Goal: Information Seeking & Learning: Learn about a topic

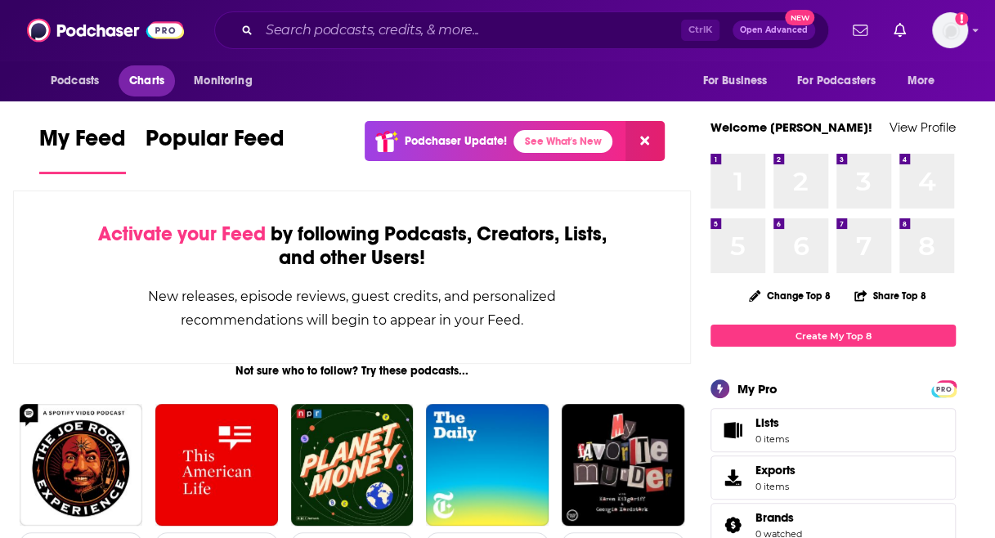
click at [142, 86] on span "Charts" at bounding box center [146, 80] width 35 height 23
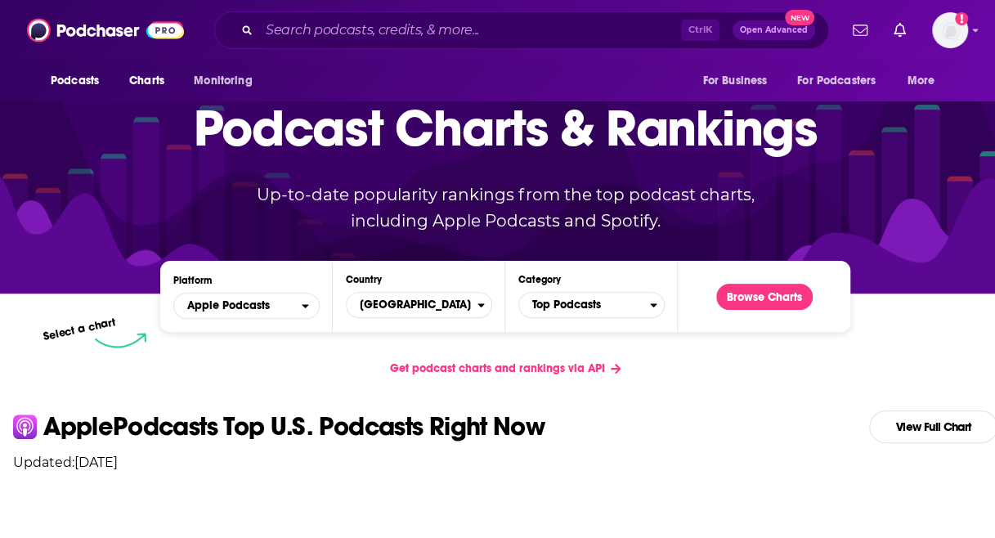
scroll to position [245, 0]
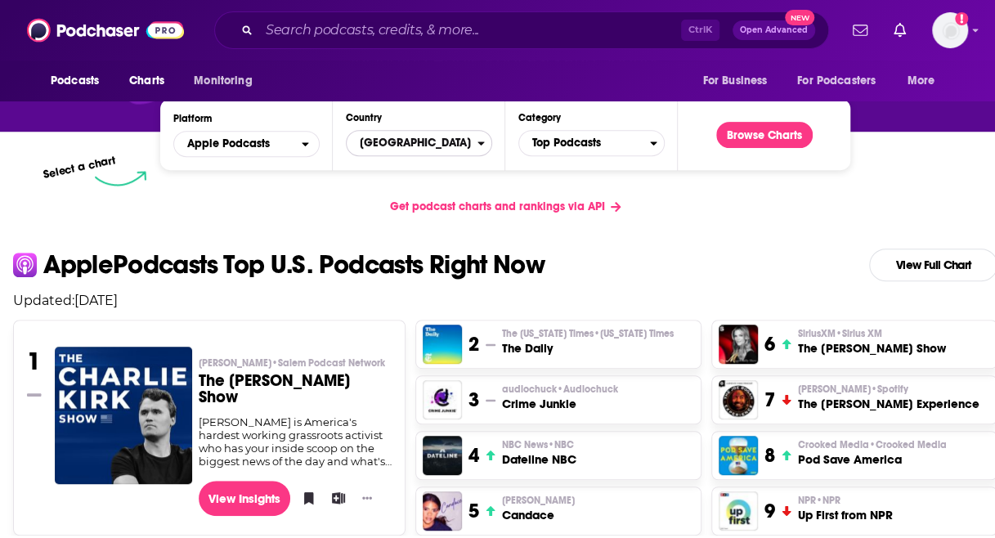
click at [432, 140] on span "United States" at bounding box center [412, 143] width 131 height 28
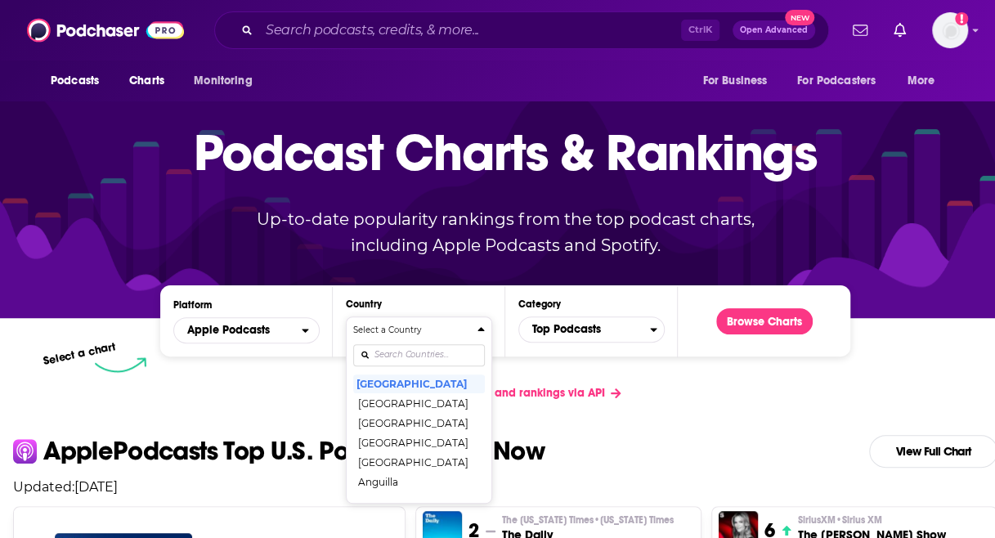
scroll to position [0, 0]
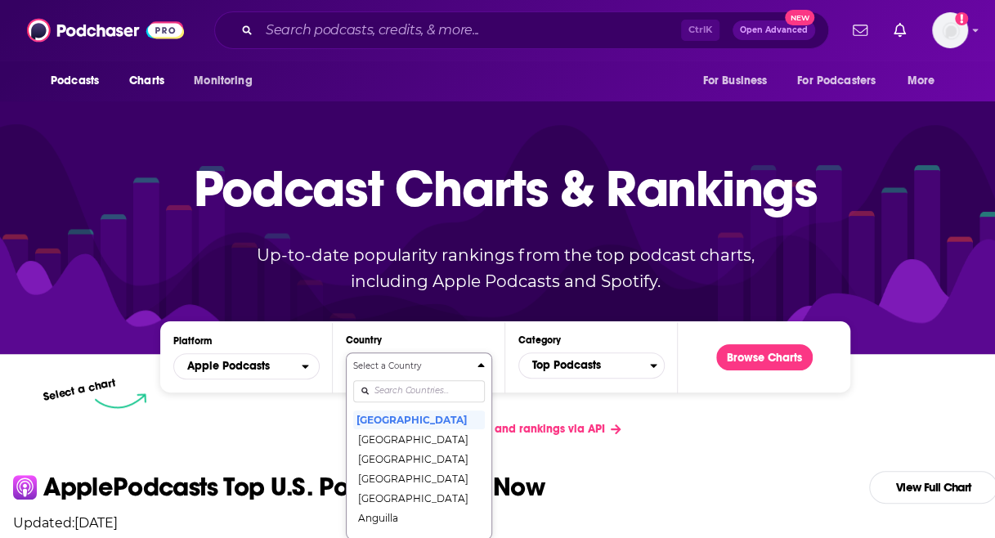
click at [409, 414] on div "Select a Country United States Afghanistan Albania Algeria Angola Anguilla Anti…" at bounding box center [419, 446] width 132 height 173
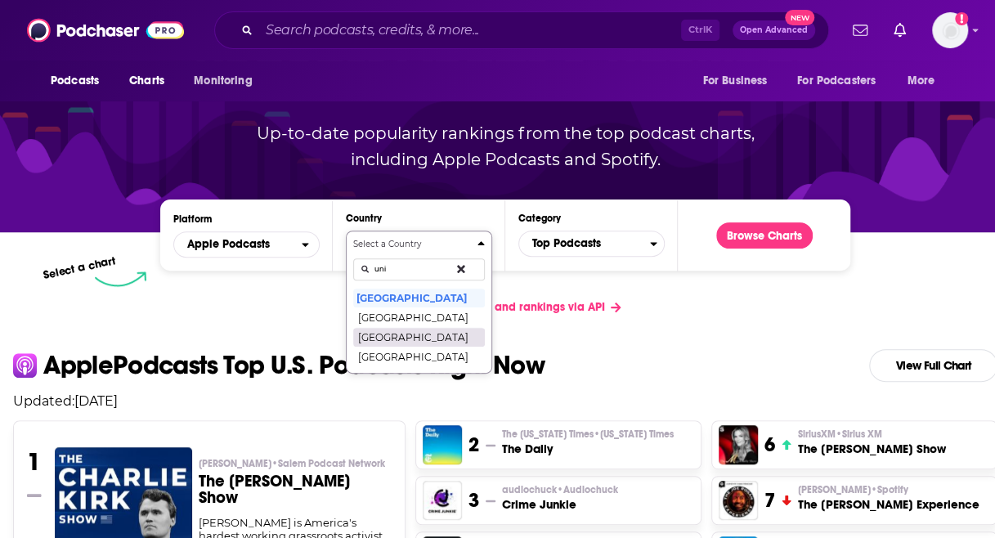
type input "uni"
click at [386, 331] on button "[GEOGRAPHIC_DATA]" at bounding box center [419, 337] width 132 height 20
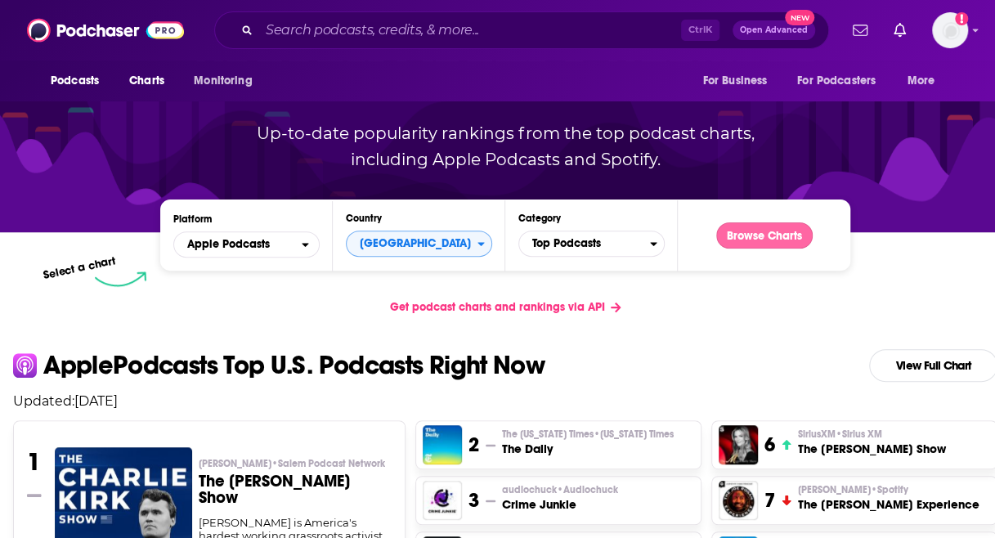
click at [726, 232] on button "Browse Charts" at bounding box center [764, 235] width 96 height 26
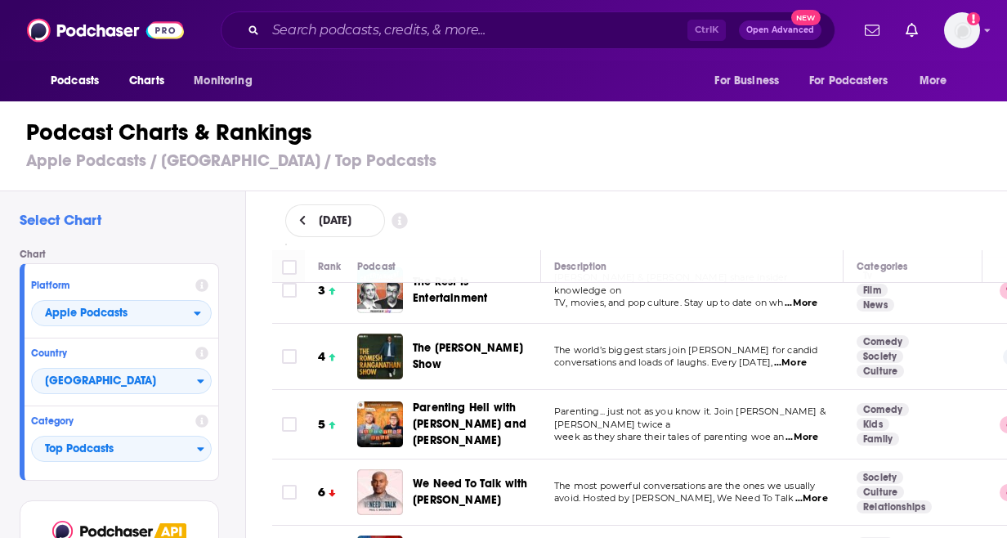
scroll to position [82, 0]
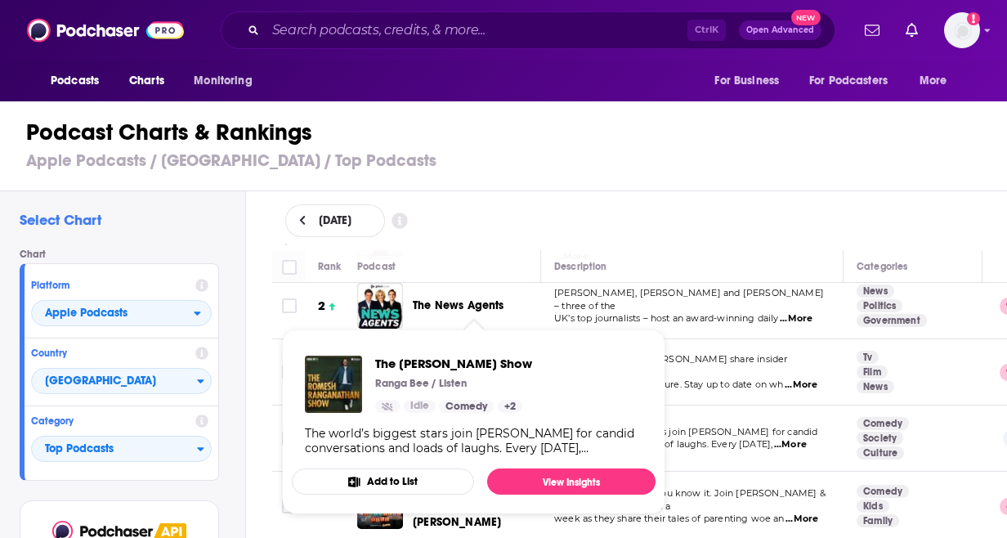
click at [469, 426] on div "The world’s biggest stars join Romesh for candid conversations and loads of lau…" at bounding box center [474, 440] width 338 height 29
click at [475, 362] on span "The Romesh Ranganathan Show" at bounding box center [453, 364] width 157 height 16
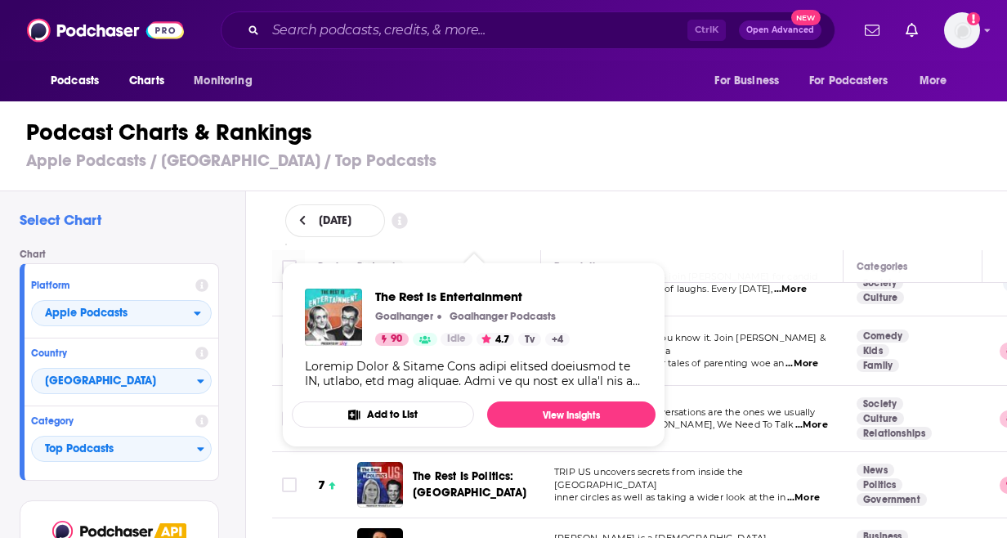
scroll to position [245, 0]
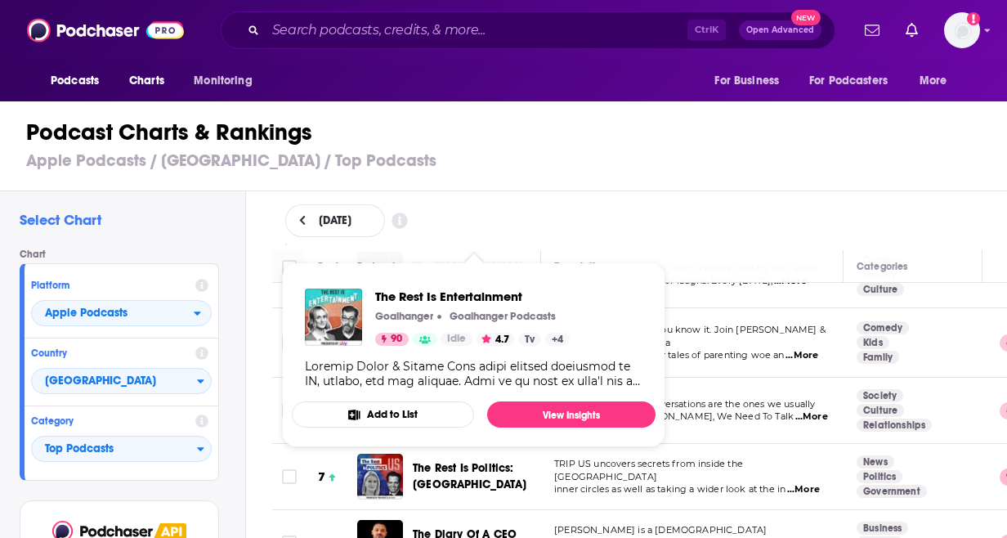
click at [654, 190] on div "Podcast Charts & Rankings Apple Podcasts / United Kingdom / Top Podcasts" at bounding box center [510, 144] width 1021 height 93
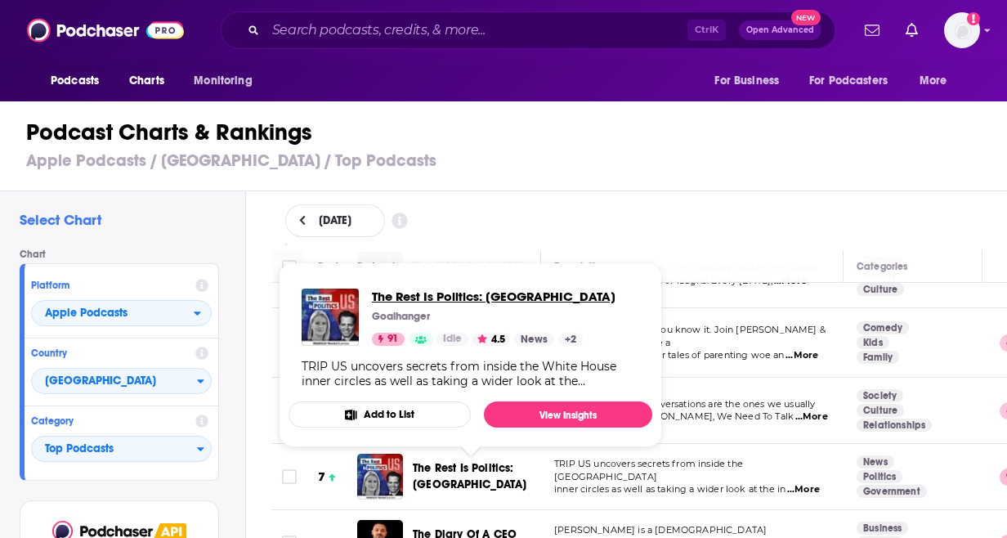
click at [450, 298] on span "The Rest Is Politics: US" at bounding box center [494, 297] width 244 height 16
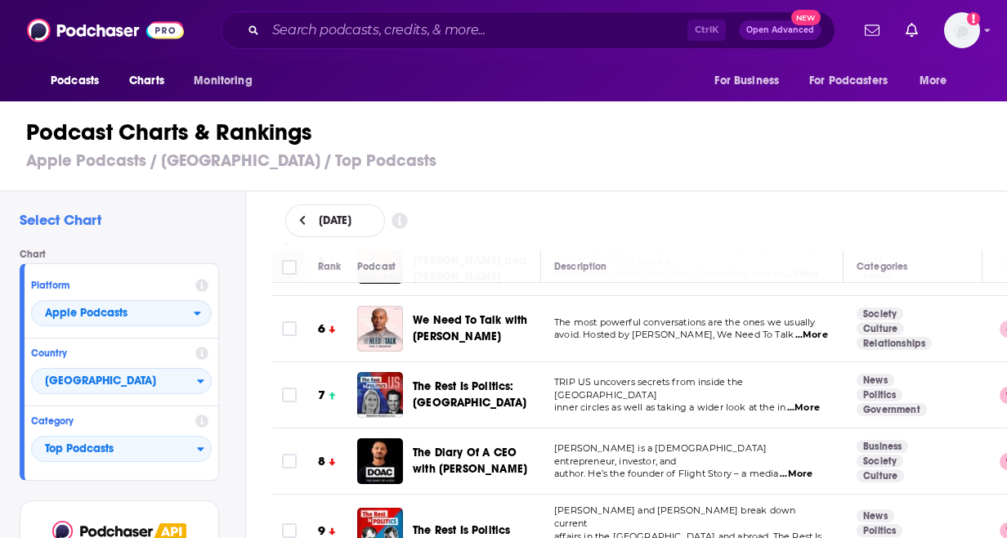
scroll to position [409, 0]
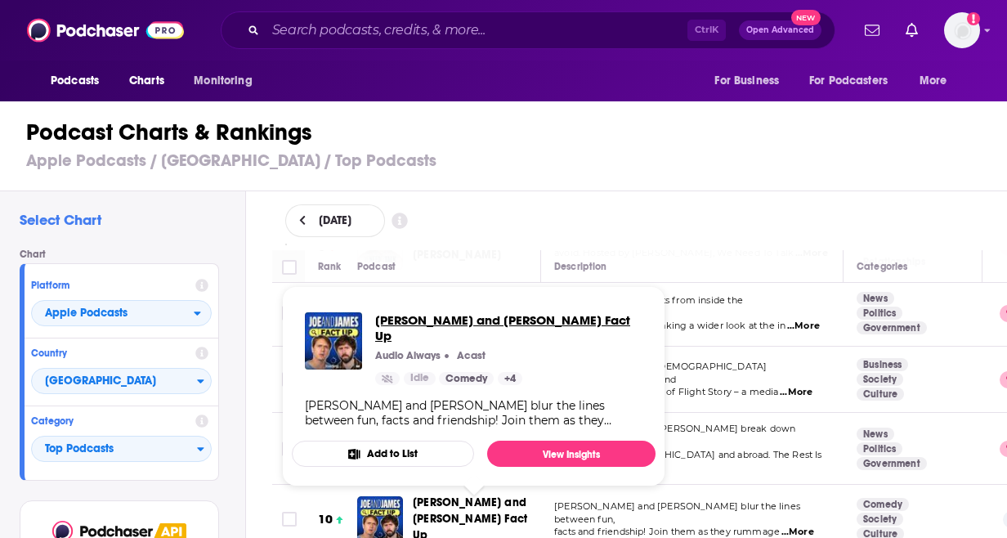
click at [445, 325] on span "Joe and James Fact Up" at bounding box center [508, 327] width 267 height 31
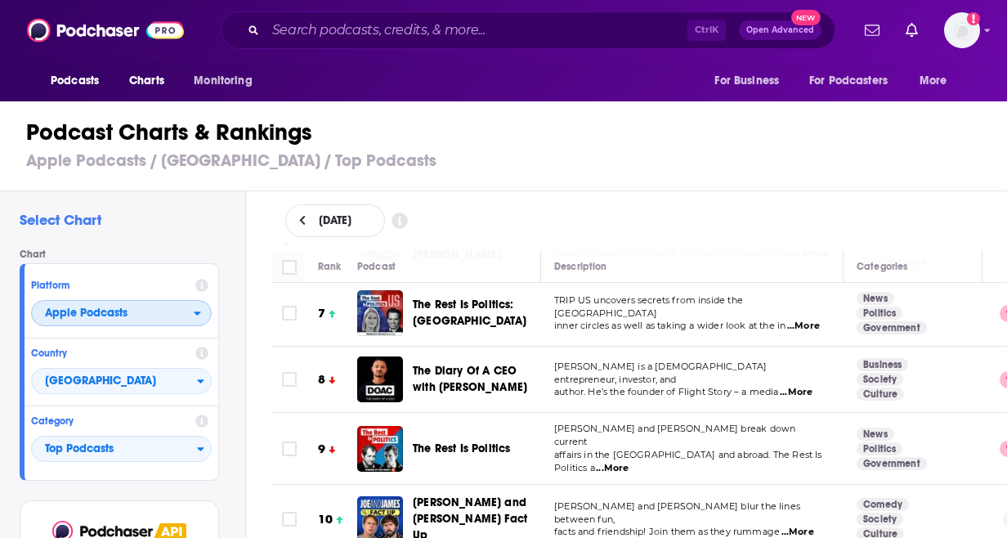
click at [134, 323] on span "Apple Podcasts" at bounding box center [113, 314] width 162 height 28
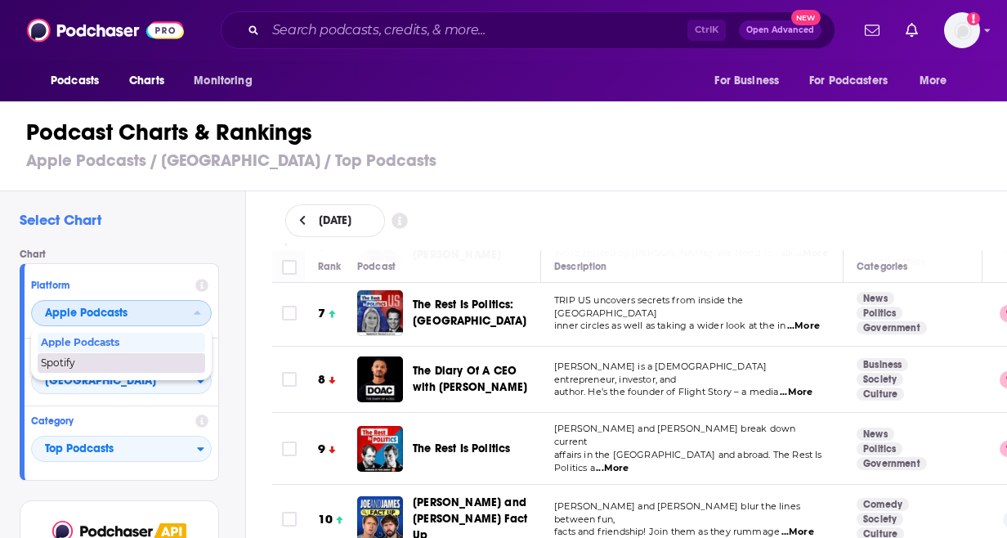
click at [122, 354] on div "Spotify" at bounding box center [122, 363] width 168 height 20
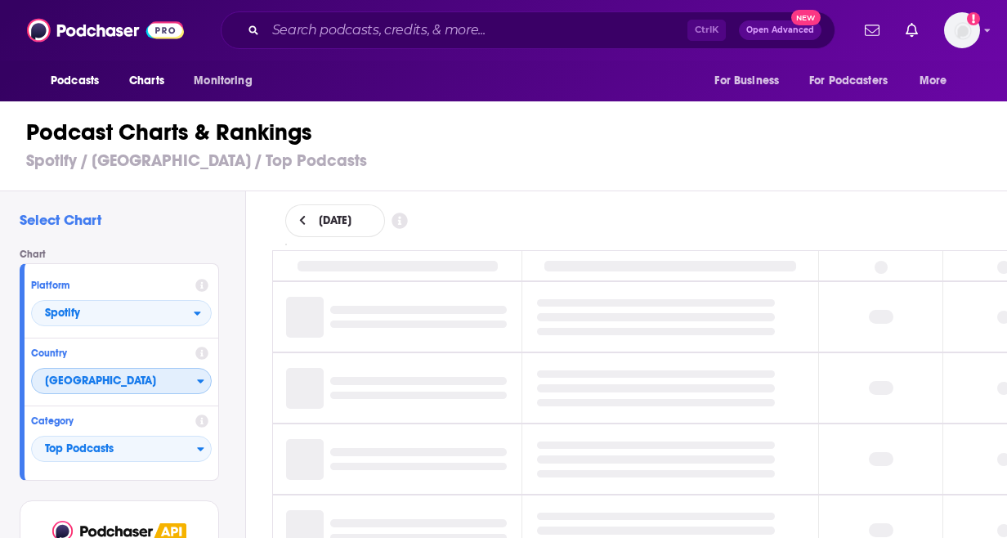
click at [147, 374] on span "[GEOGRAPHIC_DATA]" at bounding box center [114, 382] width 165 height 28
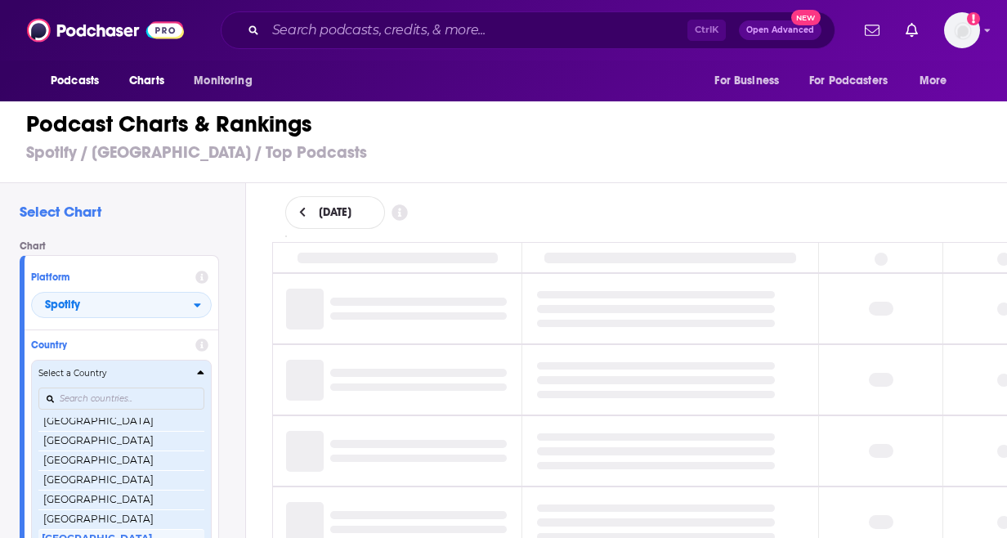
scroll to position [388, 0]
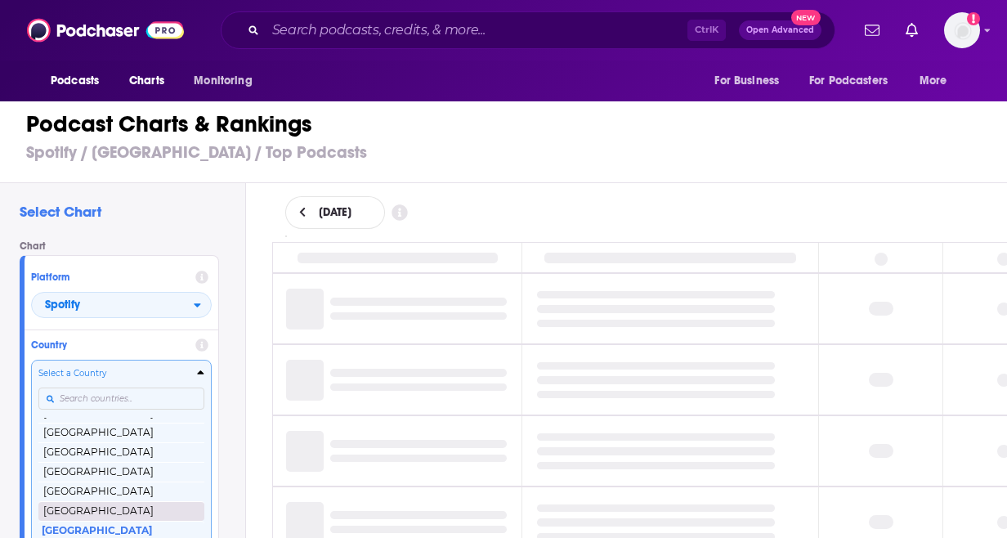
click at [105, 513] on button "[GEOGRAPHIC_DATA]" at bounding box center [121, 511] width 166 height 20
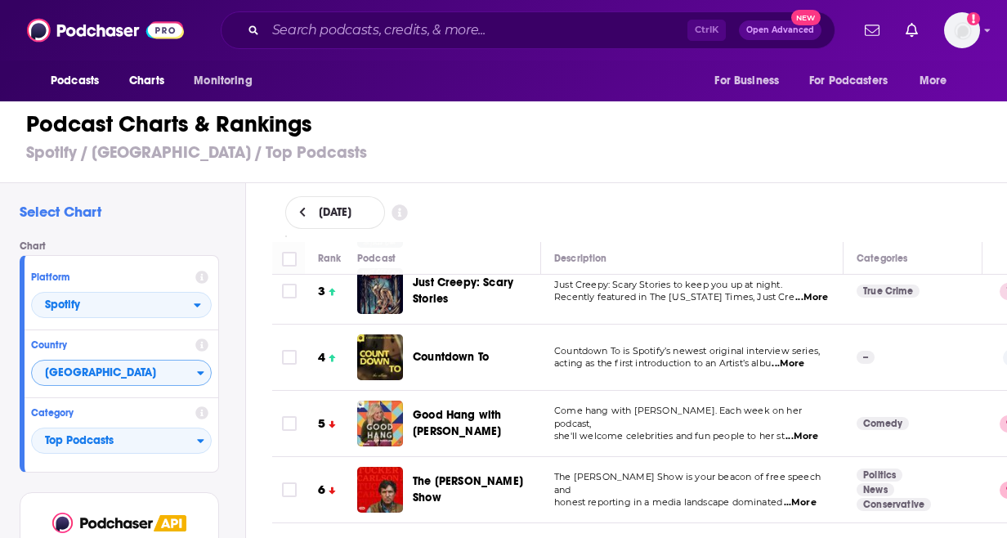
scroll to position [164, 0]
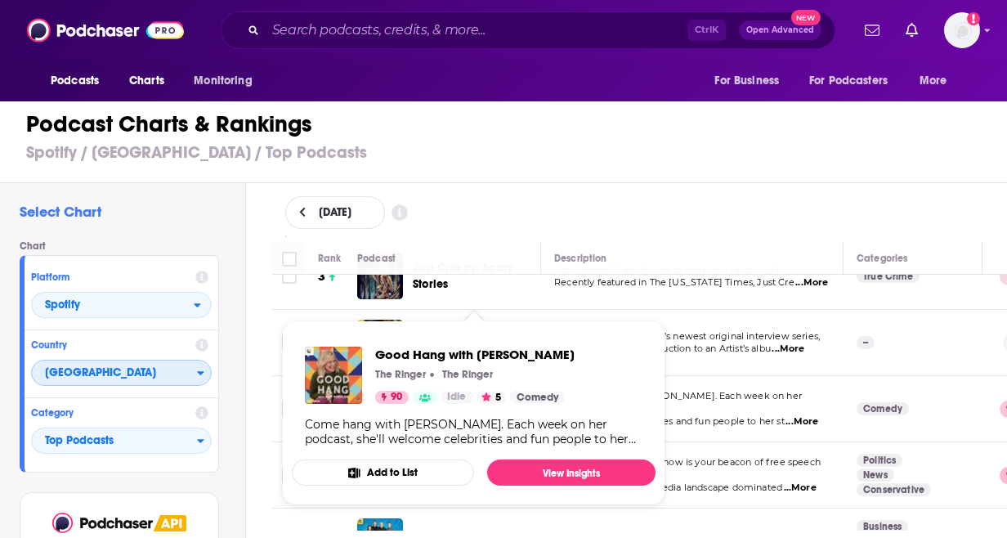
click at [72, 379] on span "[GEOGRAPHIC_DATA]" at bounding box center [114, 374] width 165 height 28
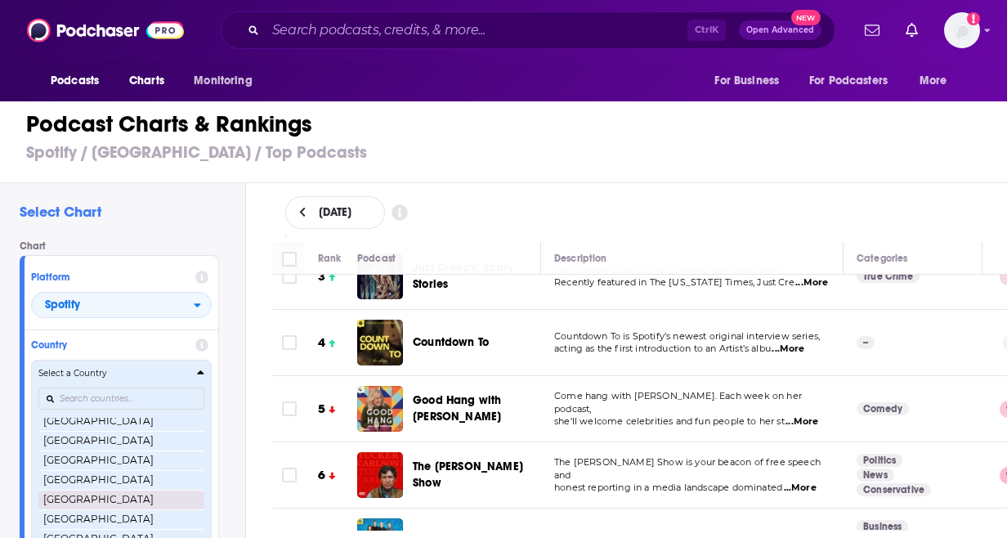
scroll to position [368, 0]
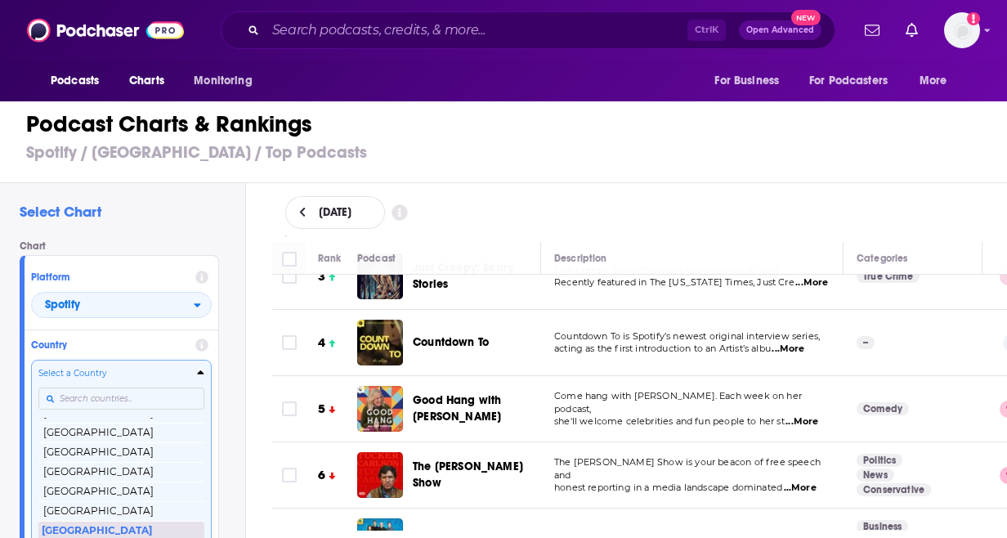
click at [96, 529] on button "[GEOGRAPHIC_DATA]" at bounding box center [121, 531] width 166 height 20
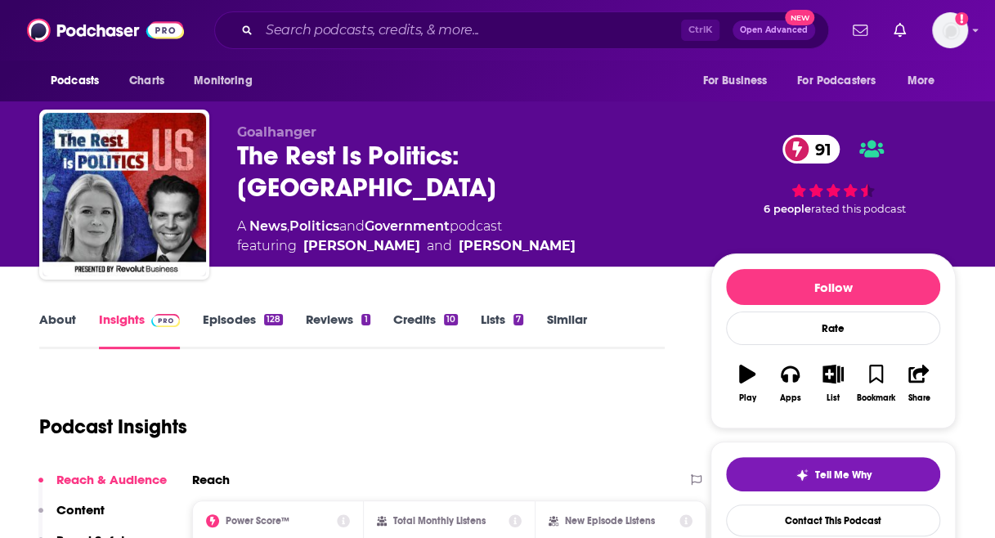
scroll to position [164, 0]
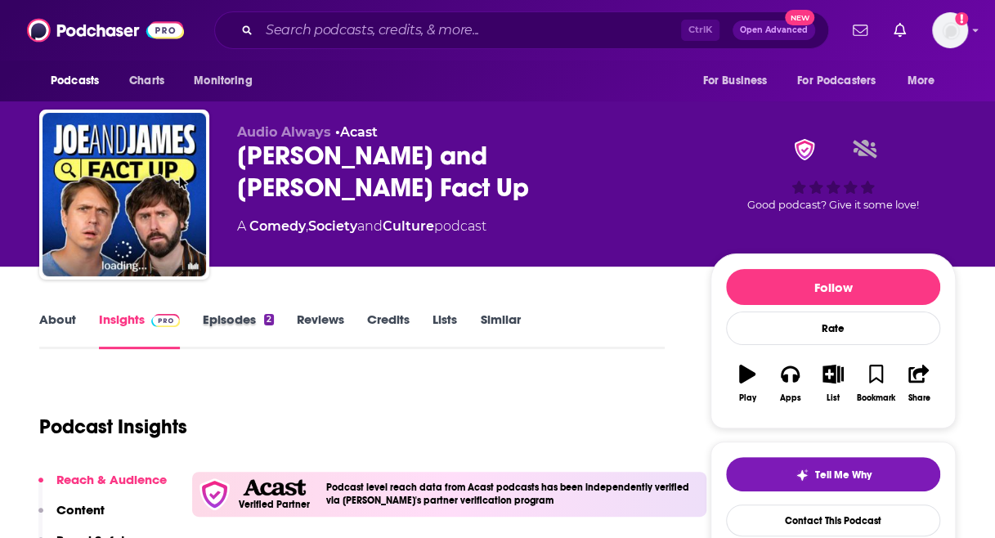
click at [280, 316] on div "Episodes 2" at bounding box center [250, 330] width 94 height 38
click at [264, 316] on div "2" at bounding box center [269, 319] width 10 height 11
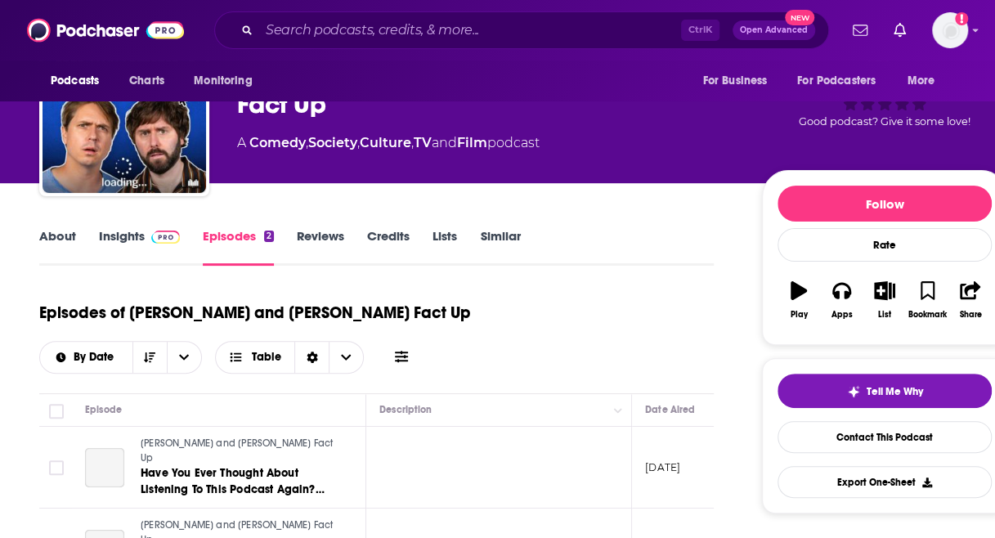
scroll to position [245, 0]
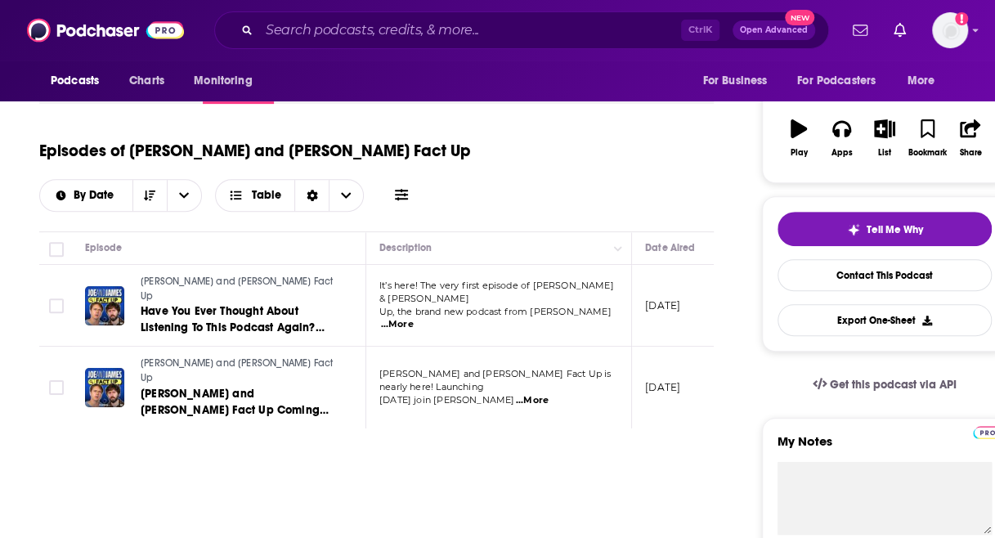
click at [414, 318] on span "...More" at bounding box center [397, 324] width 33 height 13
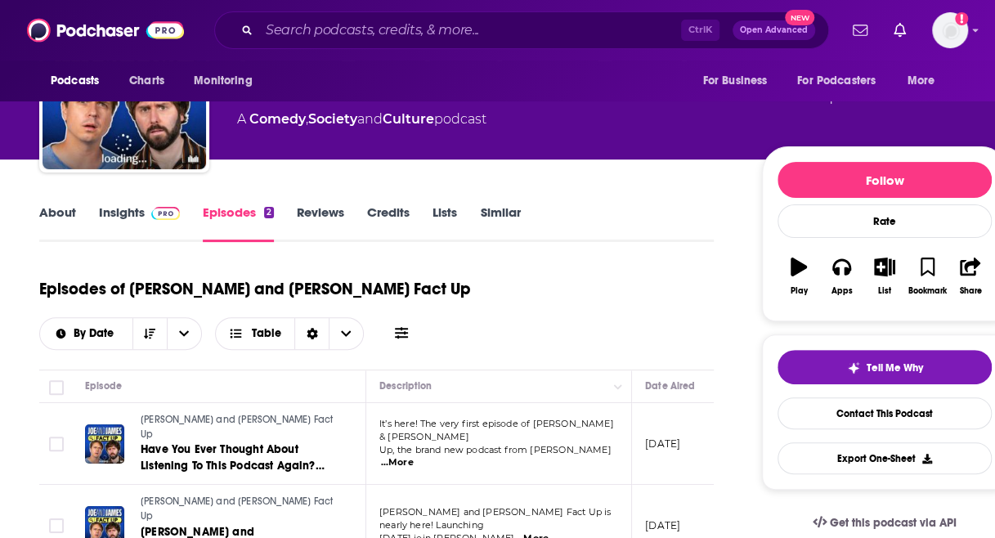
scroll to position [82, 0]
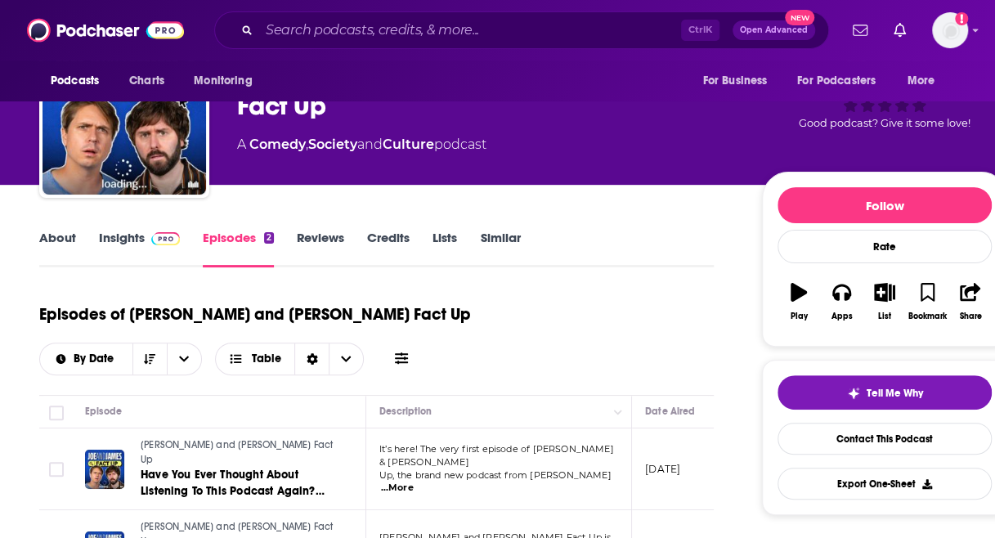
click at [116, 250] on link "Insights" at bounding box center [139, 249] width 81 height 38
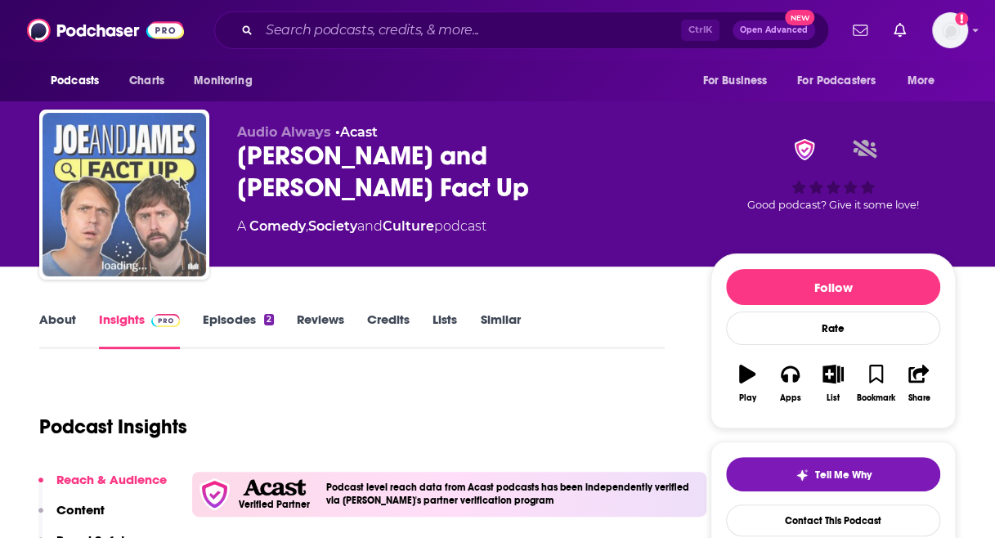
click at [119, 159] on img "Joe and James Fact Up" at bounding box center [125, 195] width 164 height 164
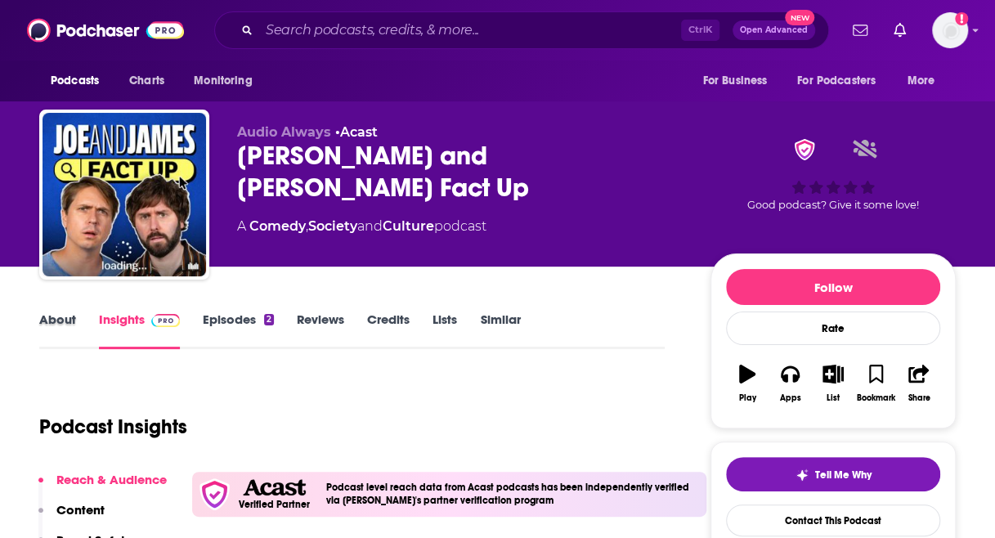
click at [81, 321] on div "About" at bounding box center [69, 330] width 60 height 38
click at [67, 319] on link "About" at bounding box center [57, 330] width 37 height 38
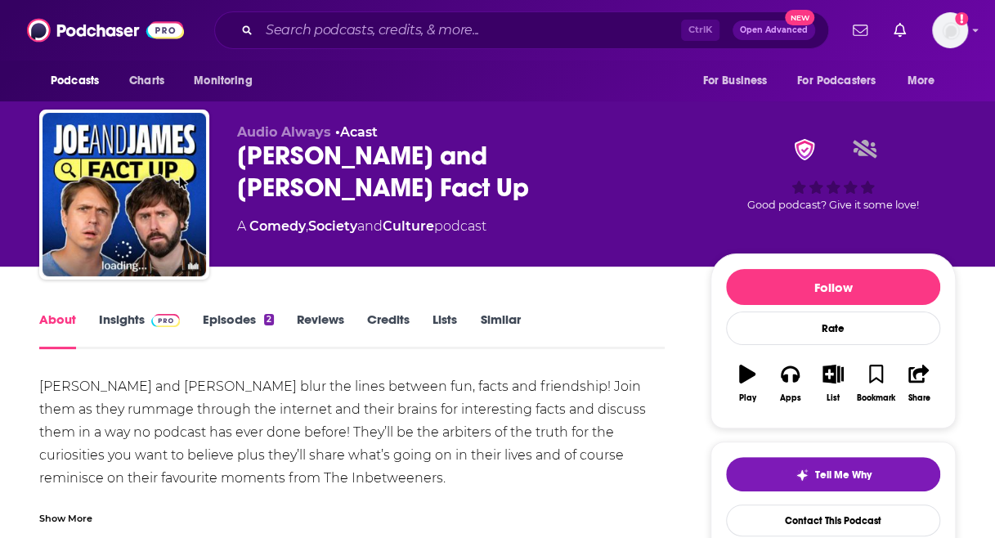
scroll to position [82, 0]
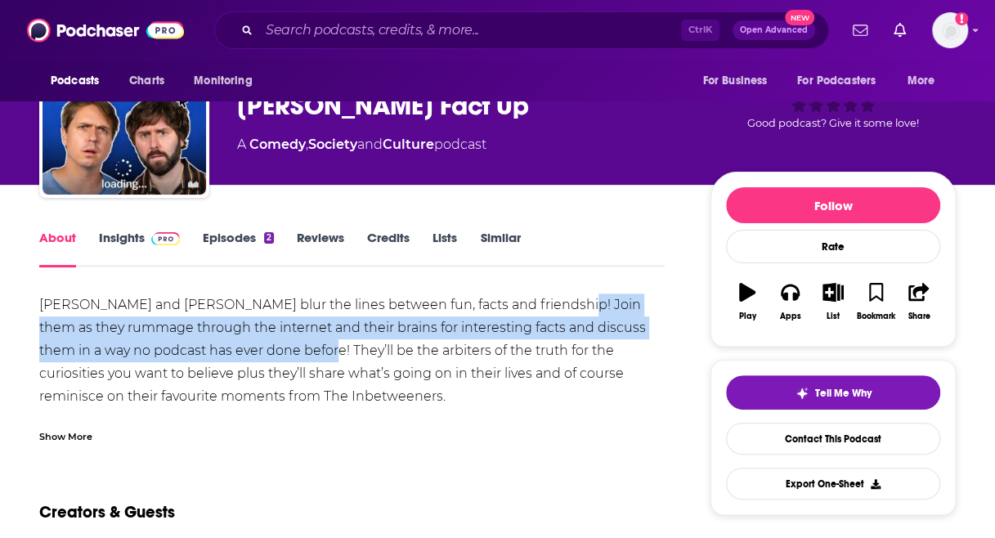
drag, startPoint x: 288, startPoint y: 352, endPoint x: 561, endPoint y: 302, distance: 277.7
click at [561, 302] on div "Joe Thomas and James Buckley blur the lines between fun, facts and friendship! …" at bounding box center [351, 373] width 625 height 160
copy div "Join them as they rummage through the internet and their brains for interesting…"
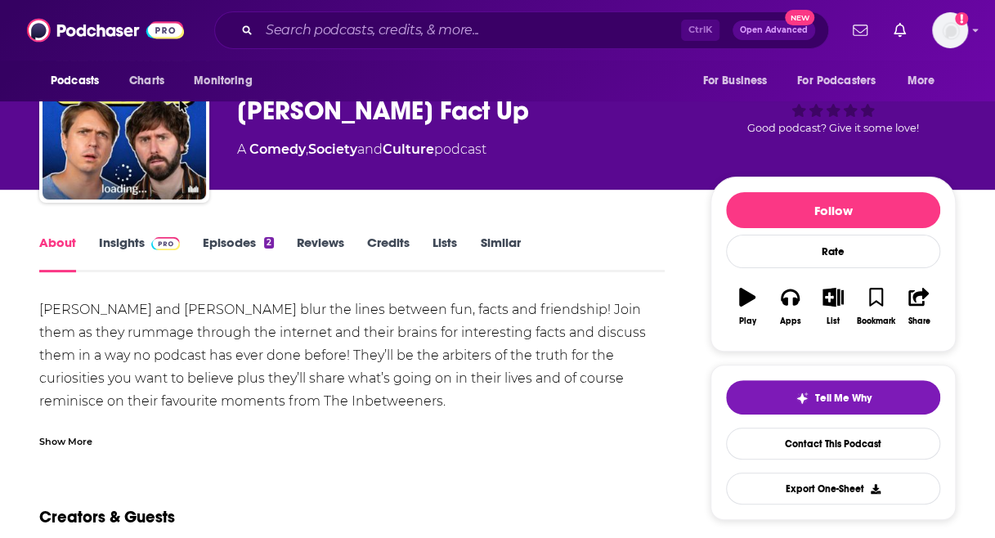
scroll to position [0, 0]
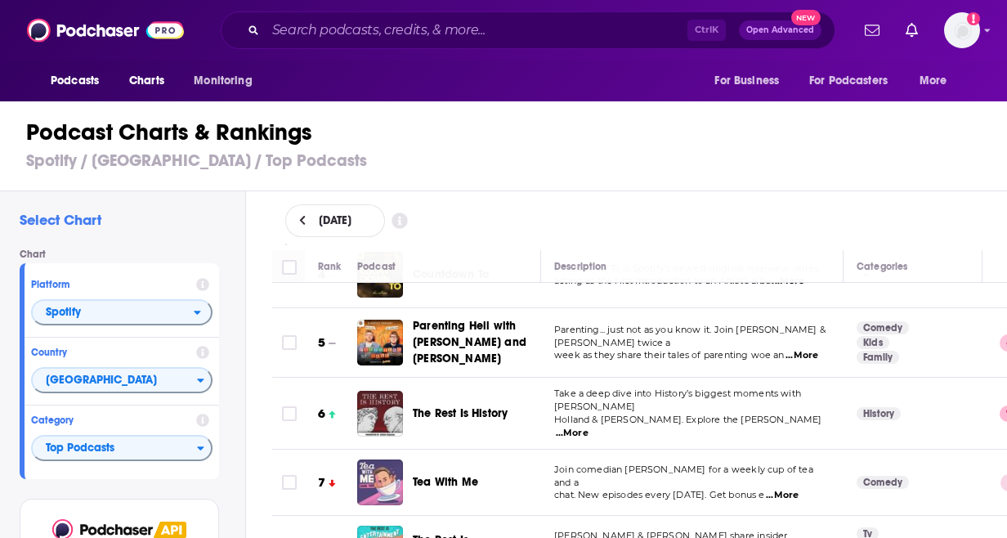
scroll to position [164, 0]
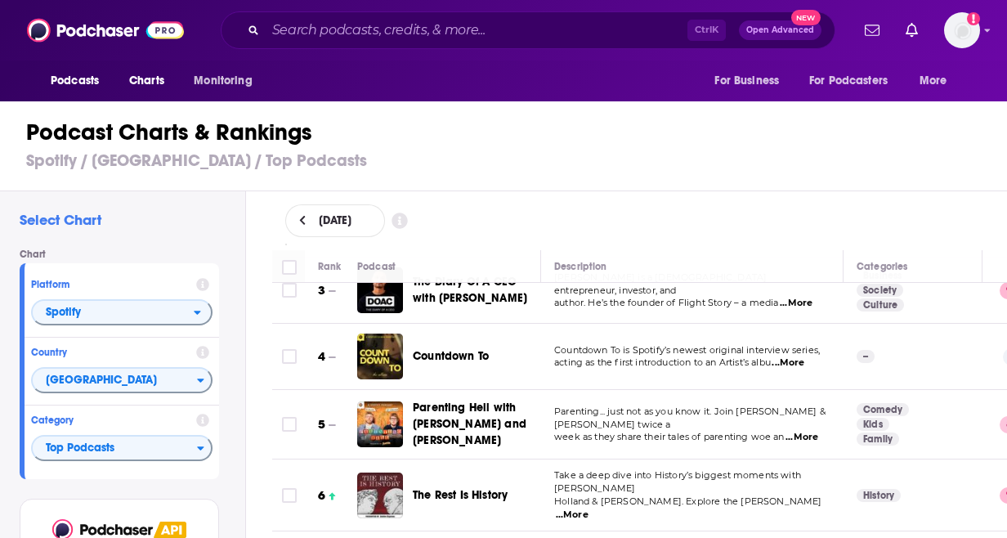
click at [784, 356] on span "...More" at bounding box center [788, 362] width 33 height 13
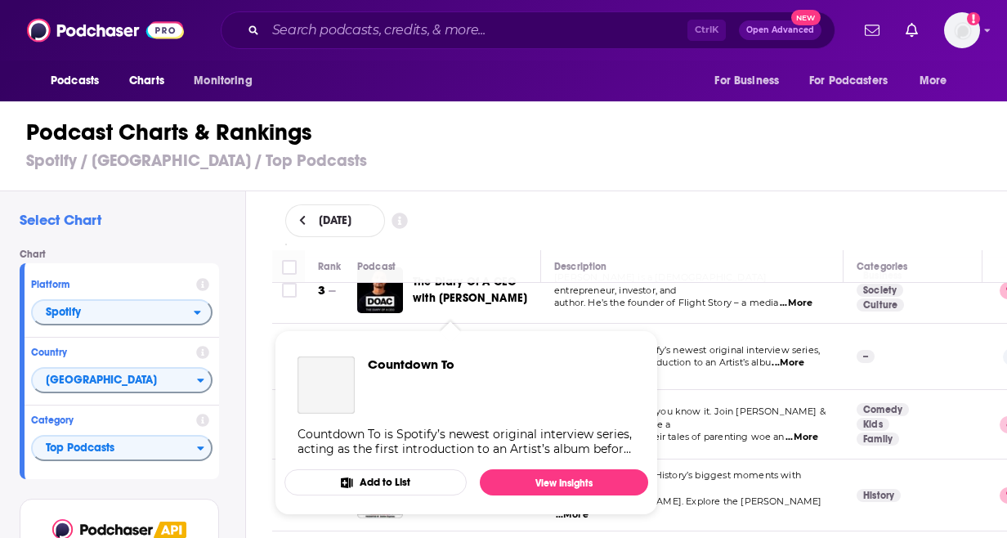
click at [463, 343] on span "Countdown To Countdown To is Spotify’s newest original interview series, acting…" at bounding box center [467, 422] width 364 height 185
click at [370, 362] on span "Countdown To" at bounding box center [411, 364] width 87 height 16
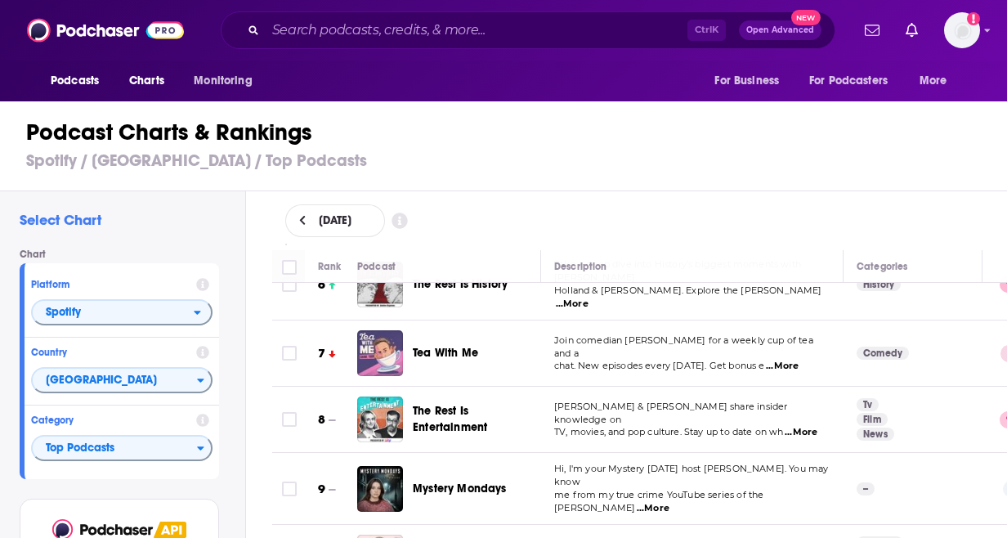
scroll to position [409, 0]
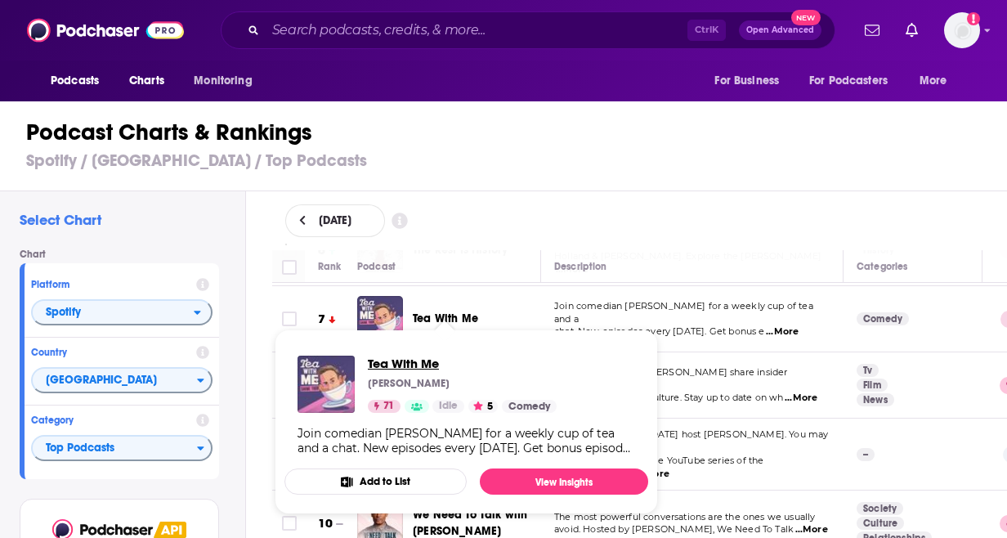
click at [427, 358] on span "Tea With Me" at bounding box center [462, 364] width 189 height 16
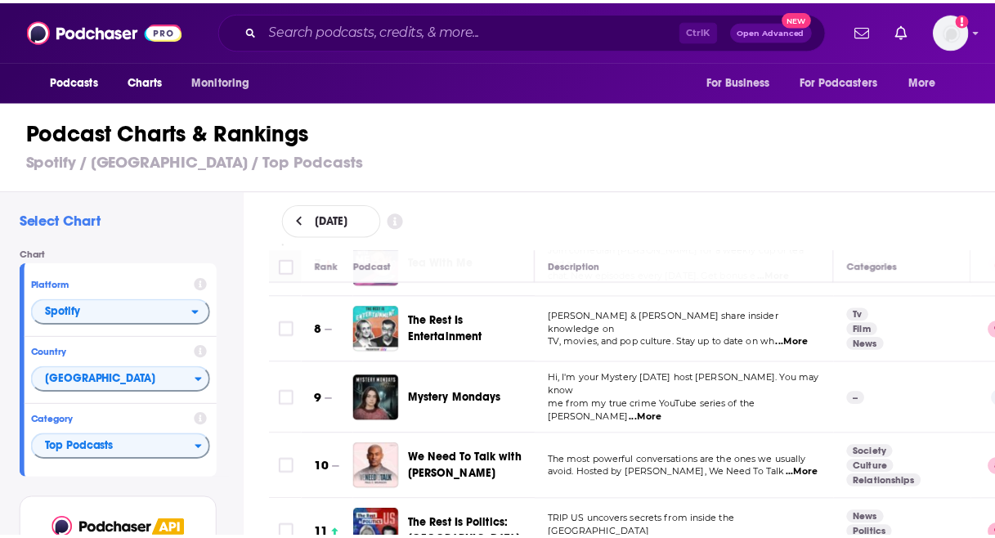
scroll to position [491, 0]
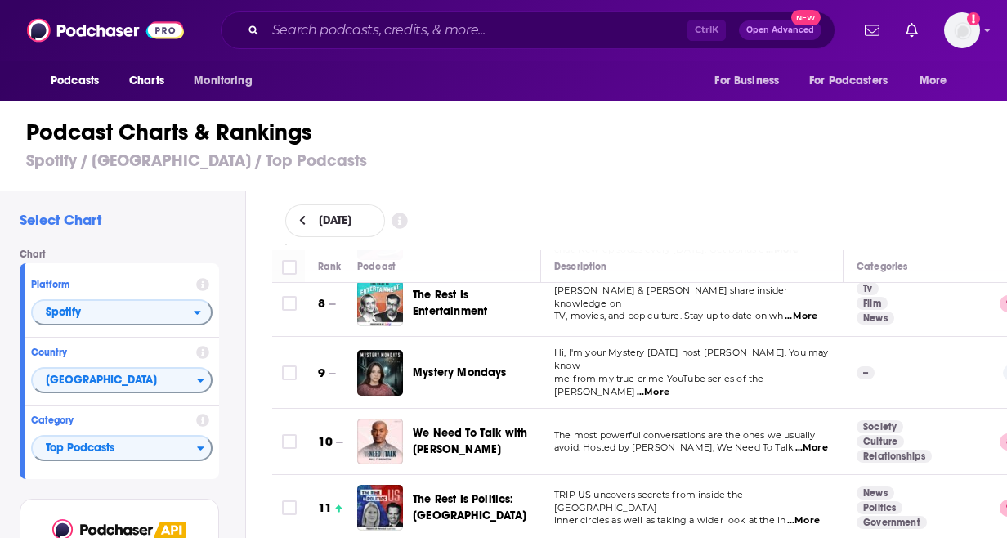
click at [427, 426] on span "We Need To Talk with Paul C. Brunson" at bounding box center [470, 441] width 114 height 30
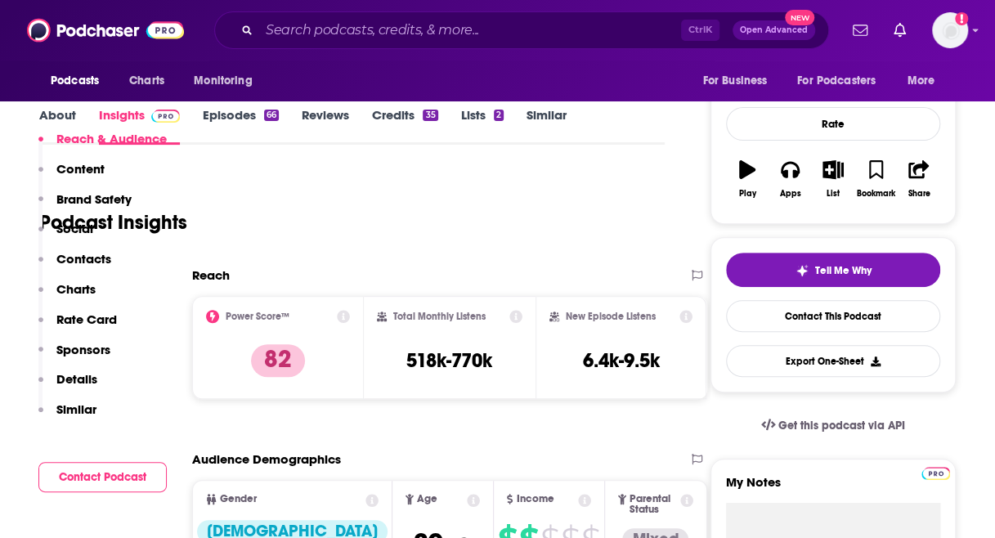
scroll to position [327, 0]
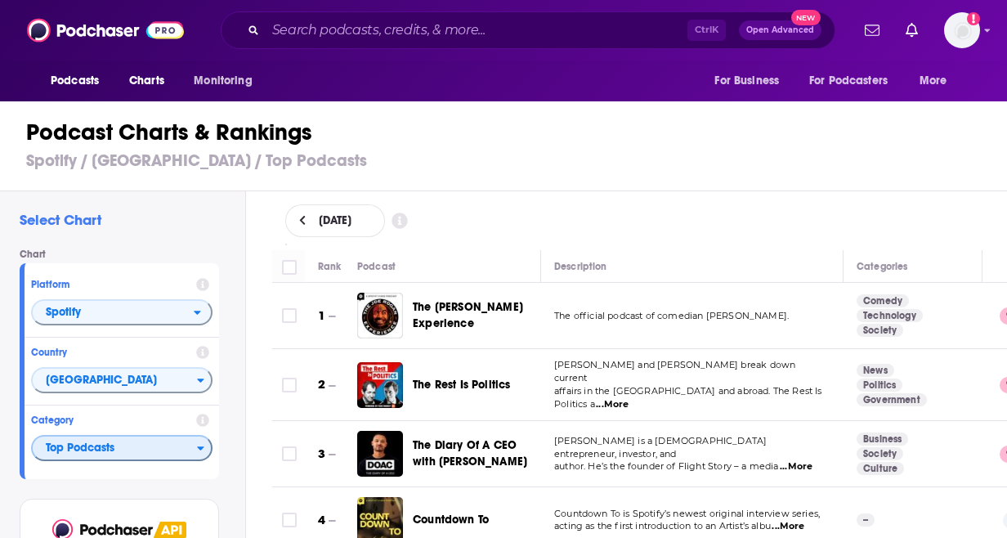
click at [92, 442] on span "Top Podcasts" at bounding box center [115, 449] width 164 height 28
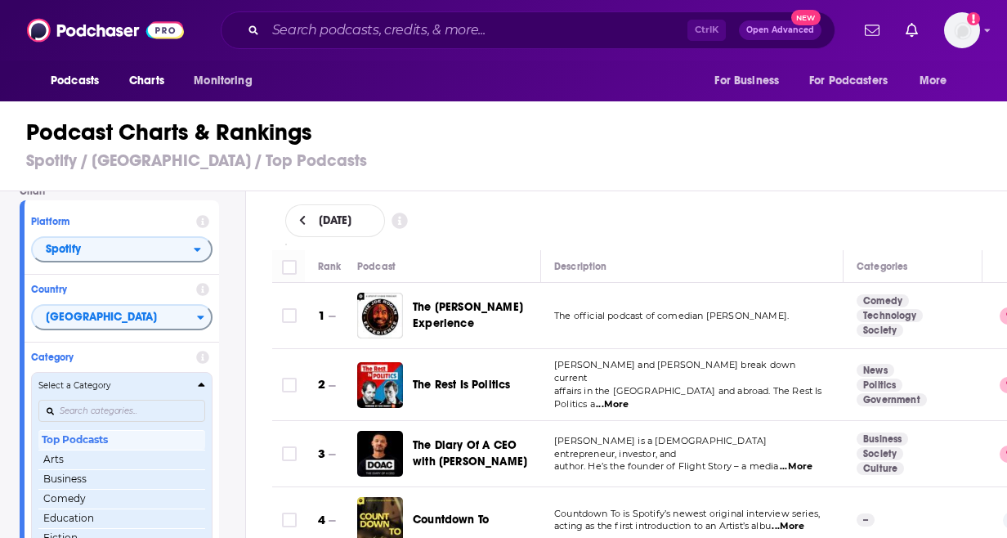
scroll to position [164, 0]
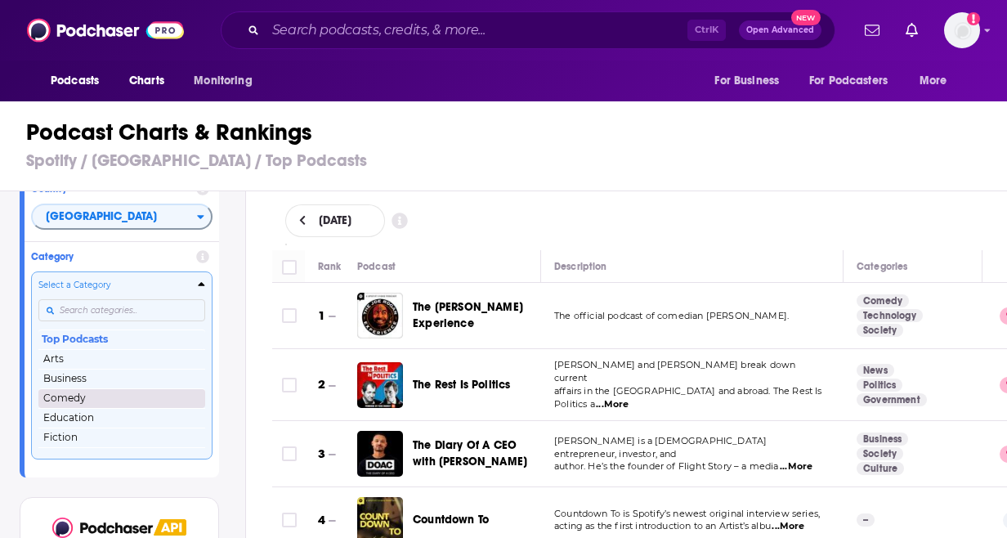
click at [74, 391] on button "Comedy" at bounding box center [121, 398] width 167 height 20
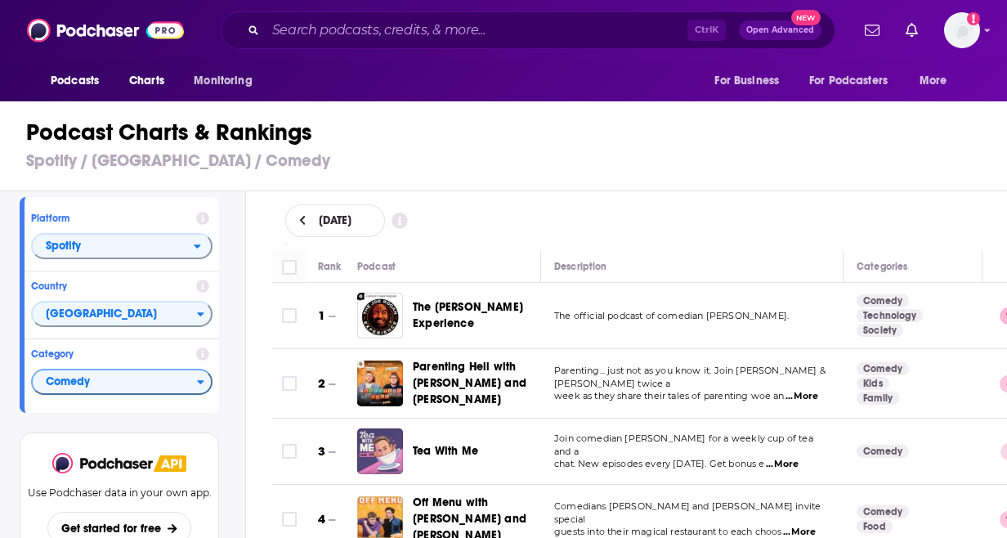
scroll to position [82, 0]
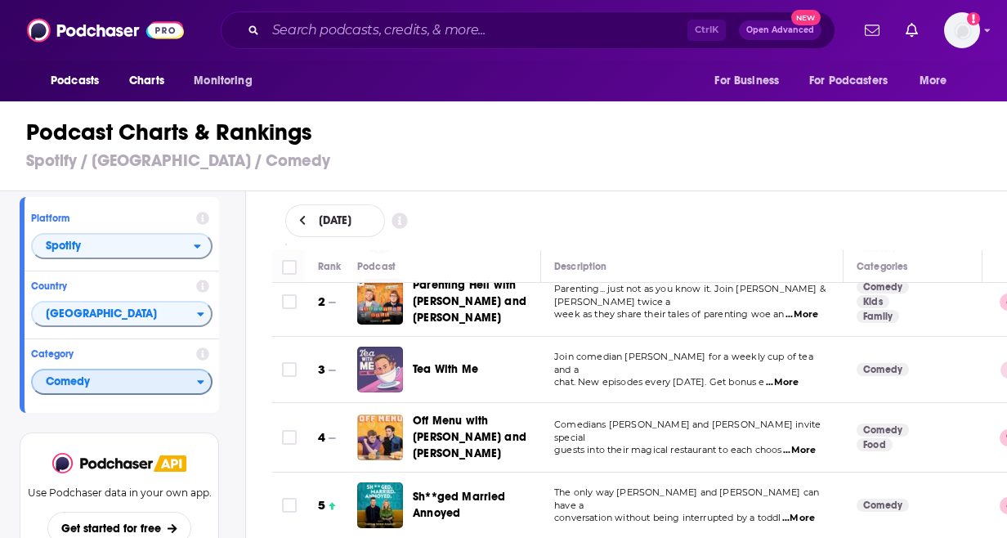
click at [69, 370] on span "Comedy" at bounding box center [115, 383] width 164 height 28
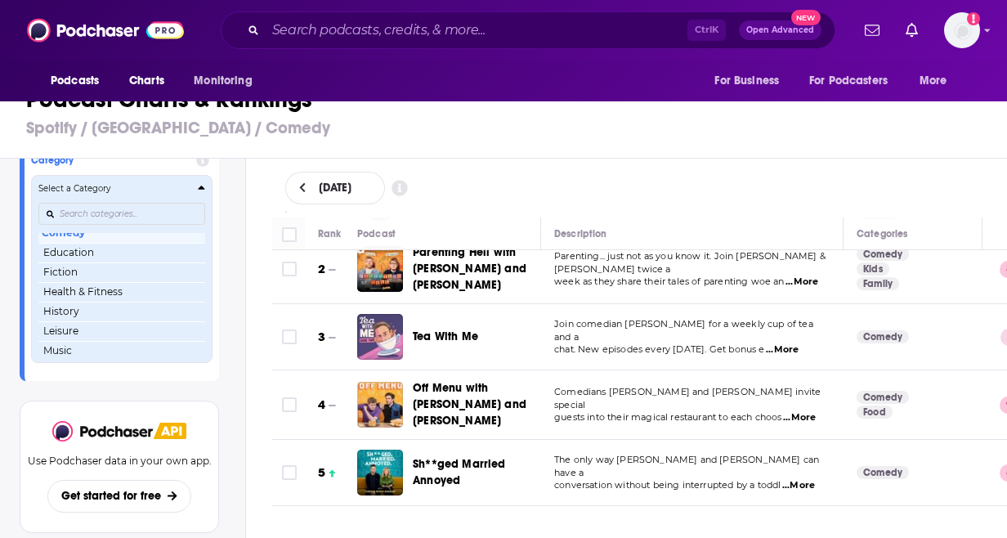
scroll to position [67, 0]
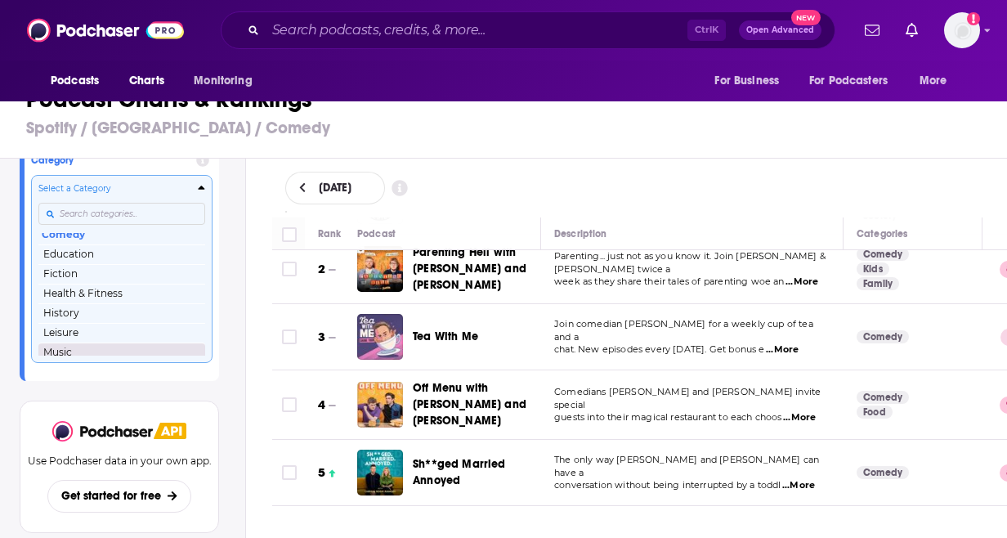
click at [56, 352] on button "Music" at bounding box center [121, 353] width 167 height 20
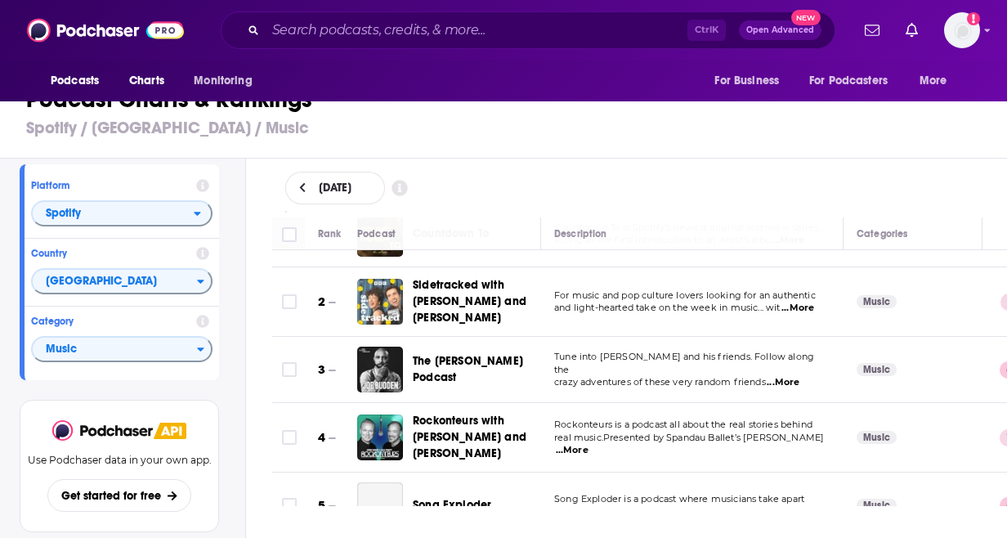
scroll to position [82, 0]
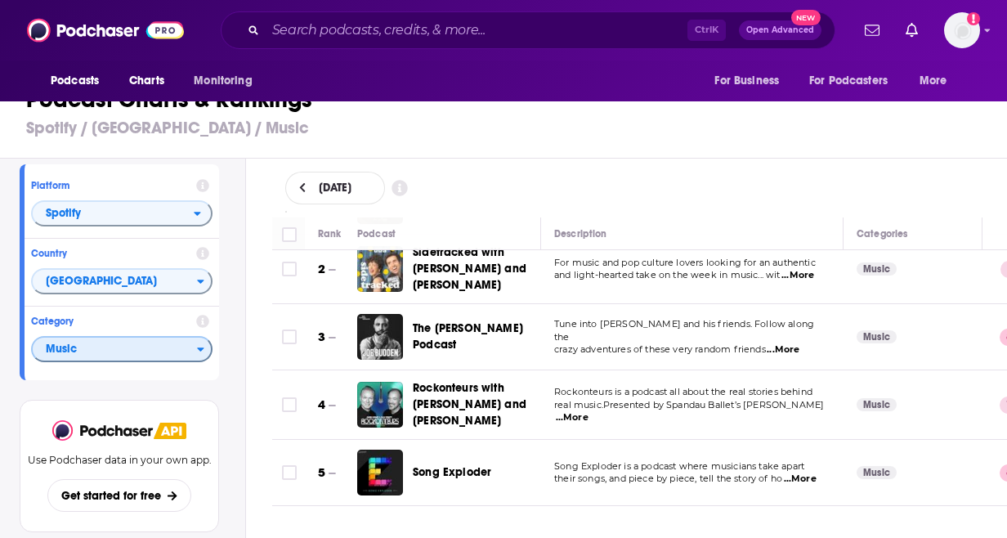
click at [98, 343] on span "Music" at bounding box center [115, 350] width 164 height 28
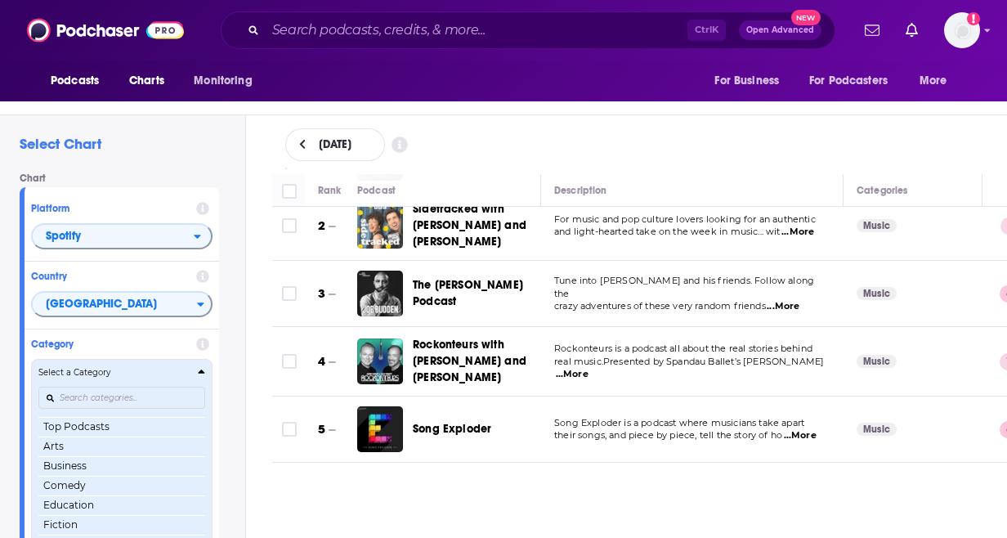
scroll to position [74, 0]
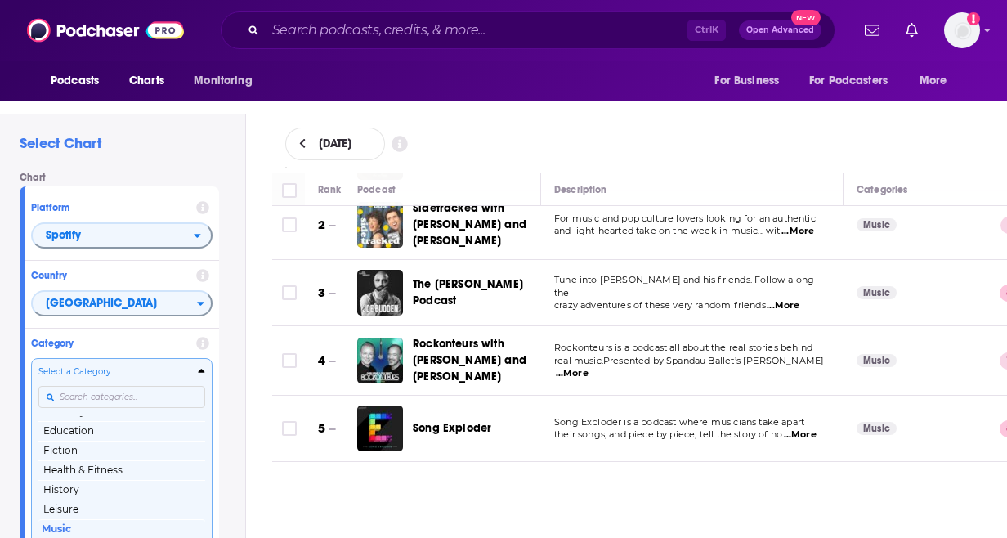
click at [116, 392] on div "Categories" at bounding box center [121, 398] width 167 height 38
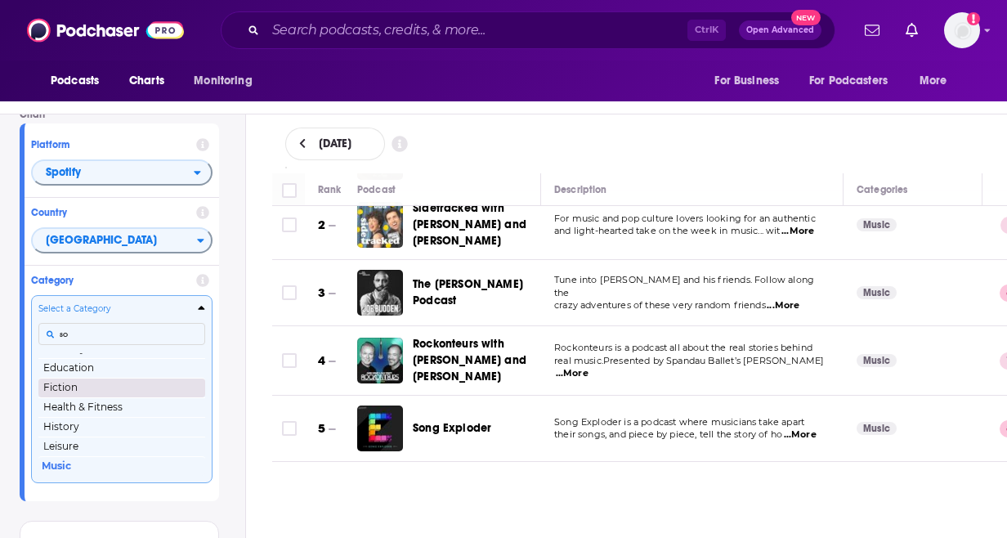
scroll to position [0, 0]
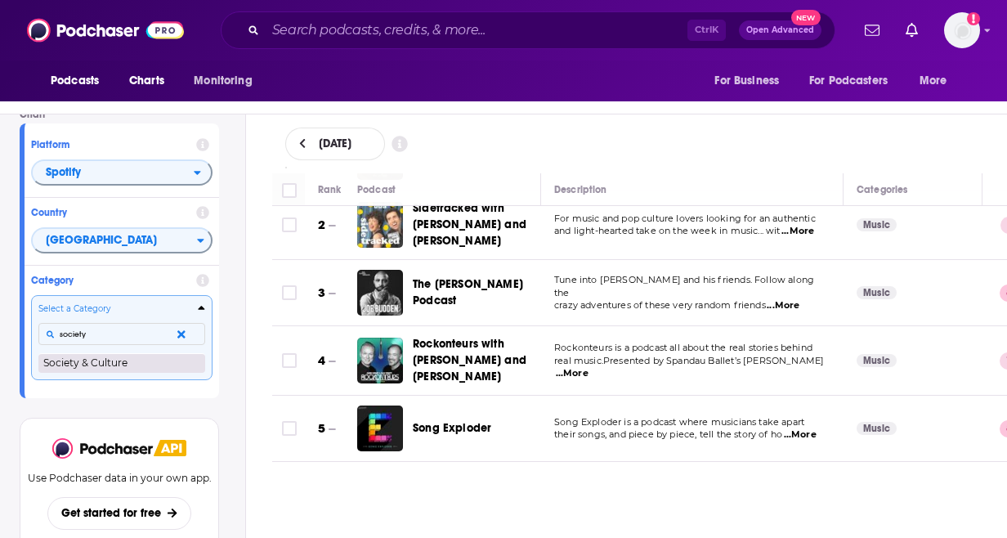
type input "society"
click at [147, 362] on button "Society & Culture" at bounding box center [121, 363] width 167 height 20
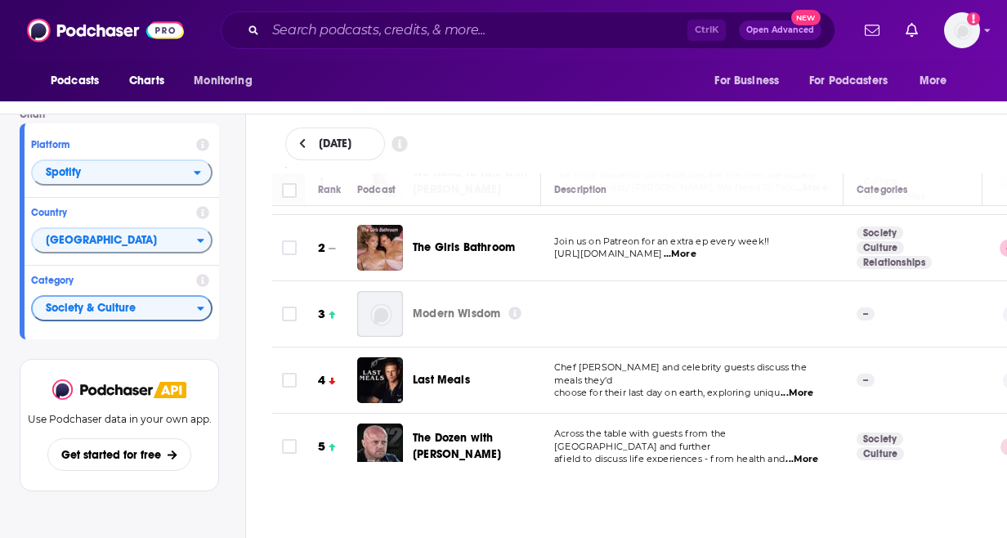
scroll to position [82, 0]
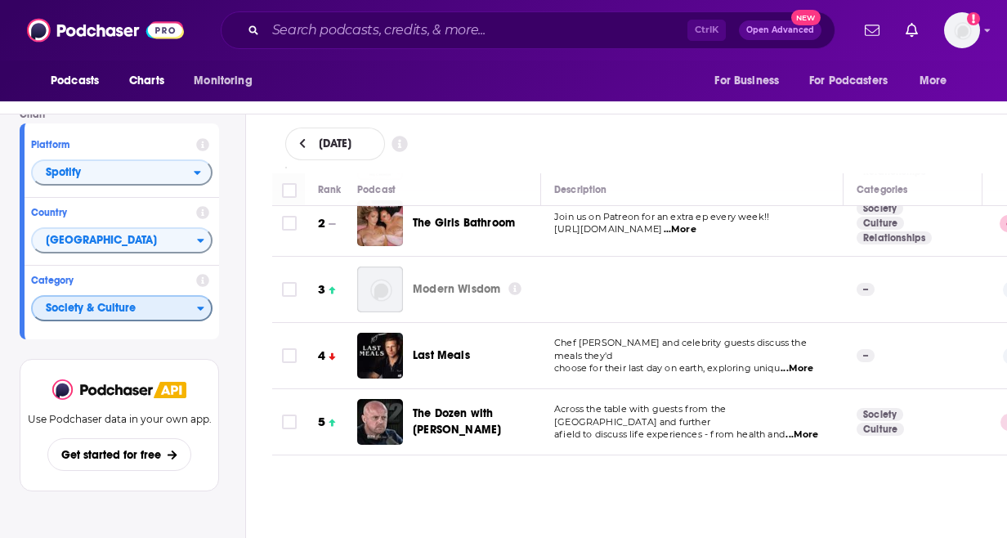
click at [87, 302] on span "Society & Culture" at bounding box center [115, 309] width 164 height 28
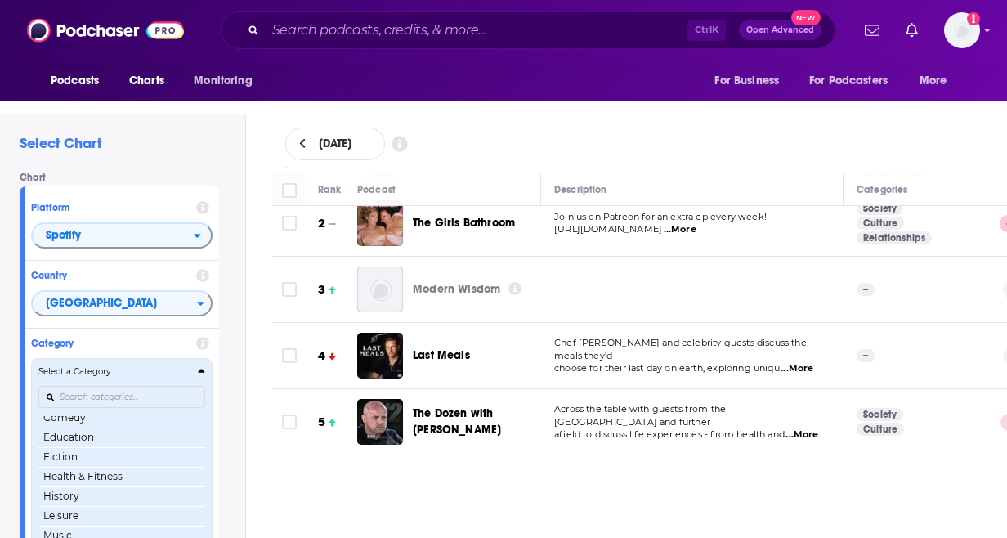
scroll to position [0, 0]
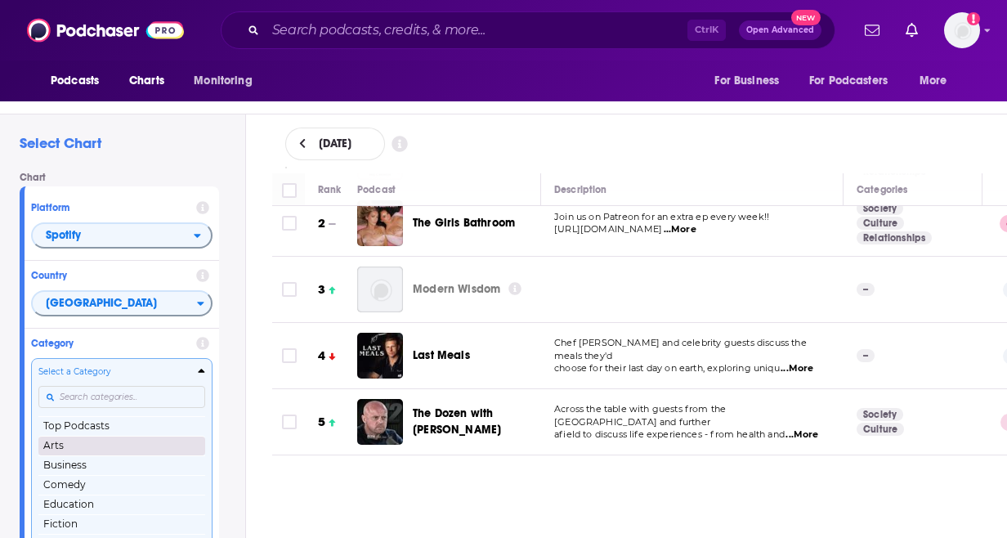
click at [68, 442] on button "Arts" at bounding box center [121, 446] width 167 height 20
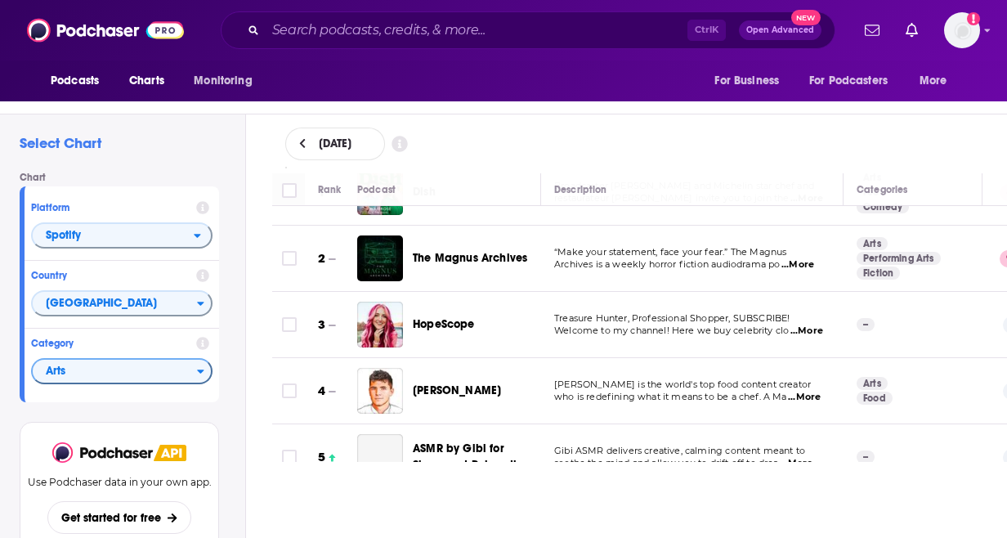
scroll to position [82, 0]
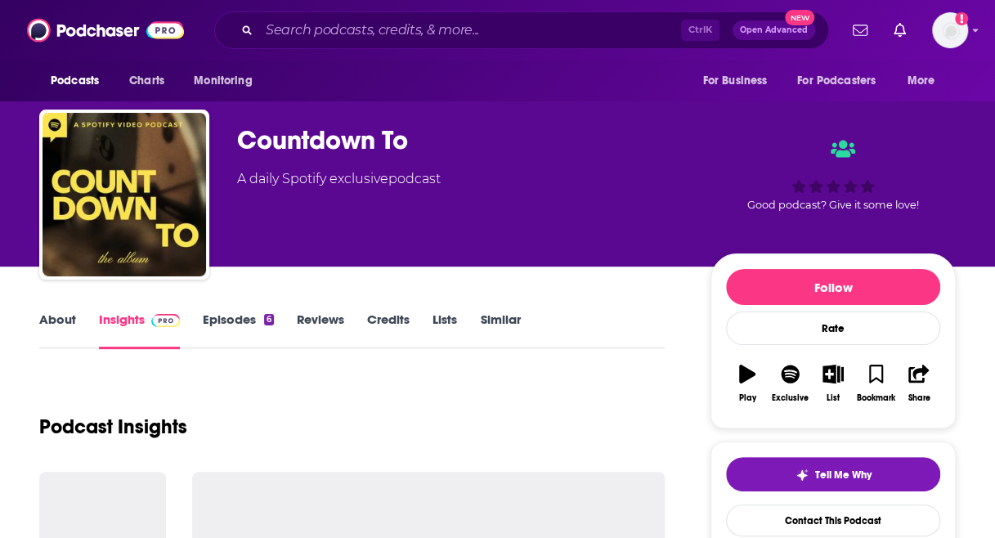
click at [245, 333] on link "Episodes 6" at bounding box center [238, 330] width 71 height 38
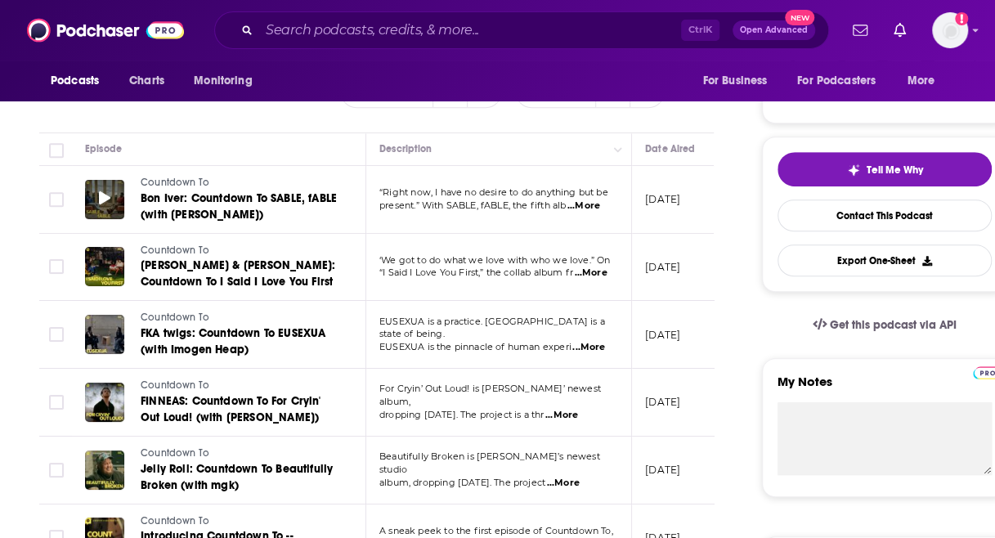
scroll to position [164, 0]
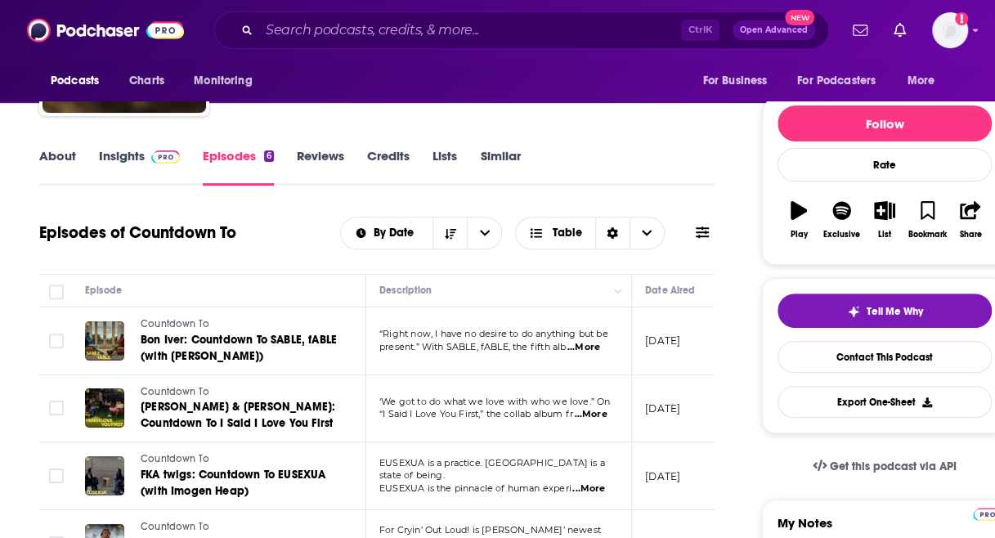
click at [165, 148] on span at bounding box center [165, 156] width 29 height 16
